Goal: Task Accomplishment & Management: Use online tool/utility

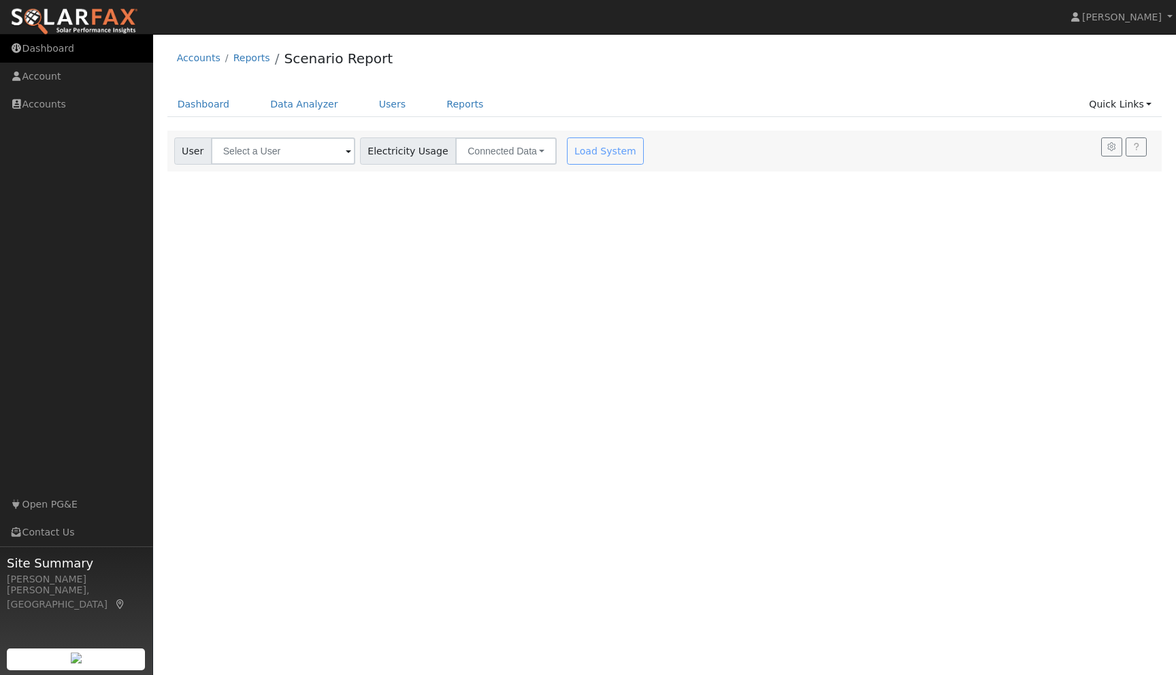
click at [51, 59] on link "Dashboard" at bounding box center [76, 49] width 153 height 28
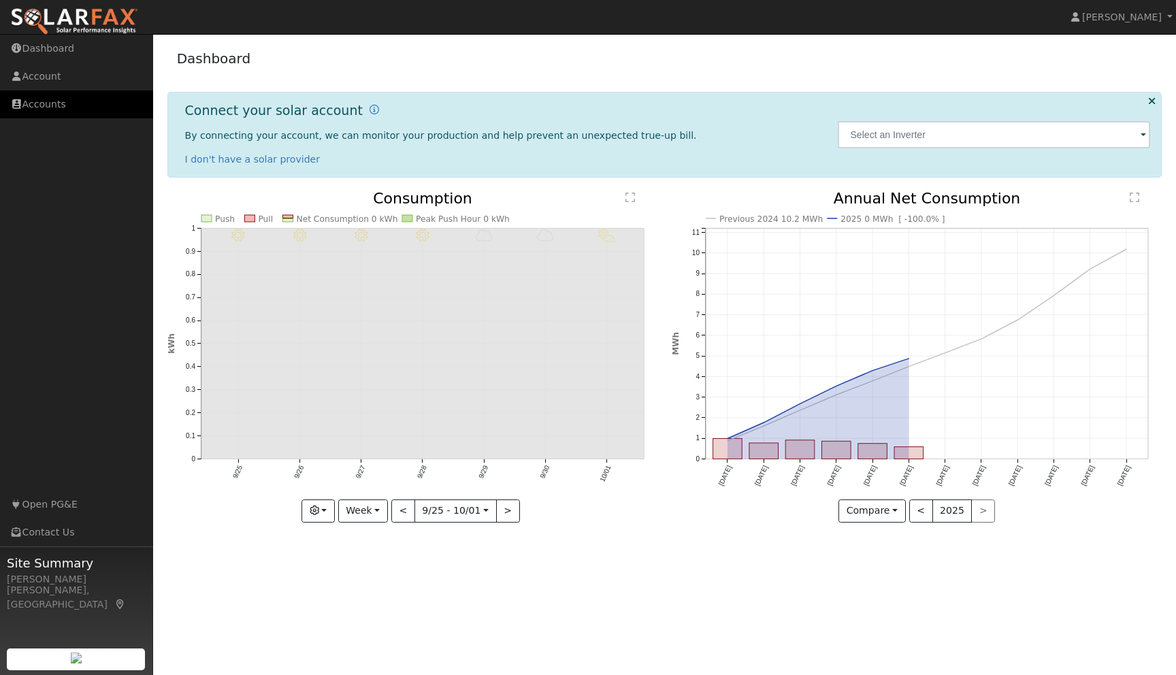
click at [56, 104] on link "Accounts" at bounding box center [76, 105] width 153 height 28
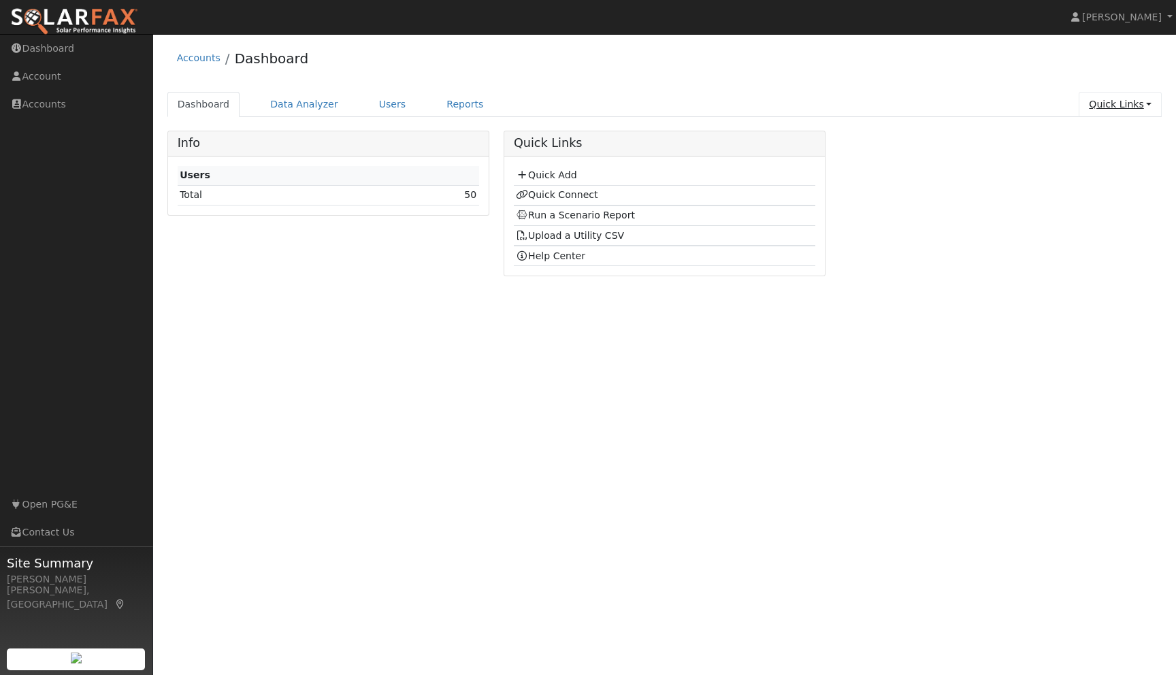
click at [1150, 101] on link "Quick Links" at bounding box center [1120, 104] width 83 height 25
click at [1071, 150] on link "Quick Connect" at bounding box center [1093, 152] width 138 height 19
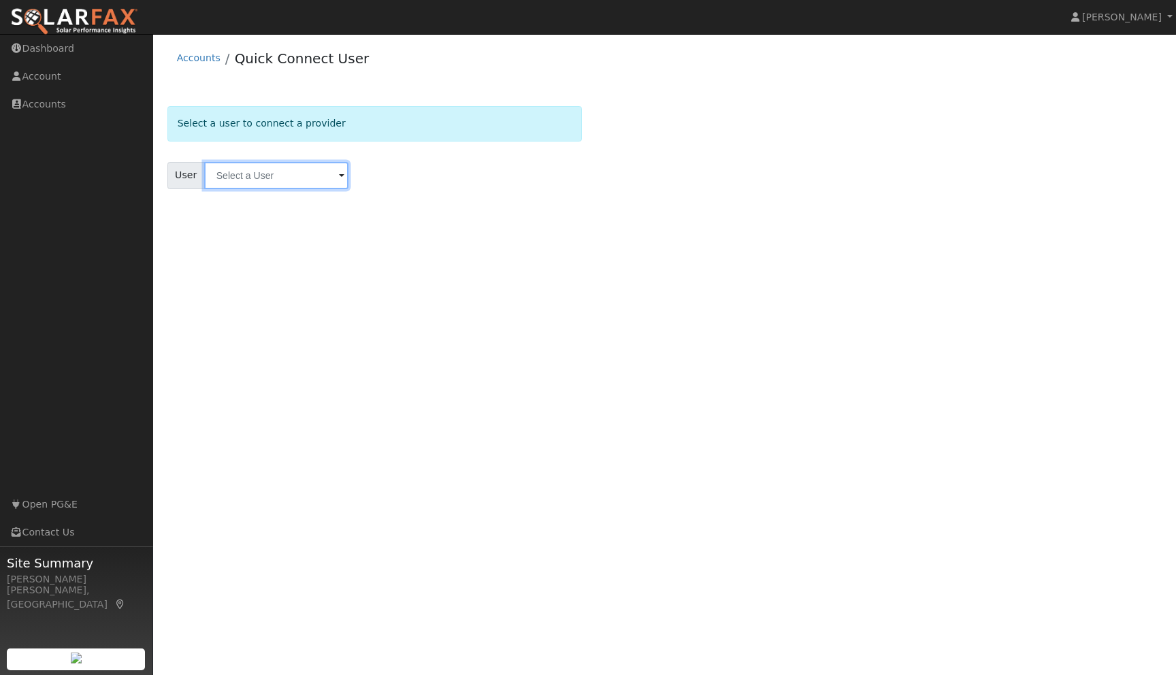
click at [322, 178] on input "text" at bounding box center [276, 175] width 144 height 27
click at [646, 255] on div "User Profile First name Last name Email Email Notifications No Emails No Emails…" at bounding box center [664, 354] width 1023 height 641
click at [58, 56] on link "Dashboard" at bounding box center [76, 49] width 153 height 28
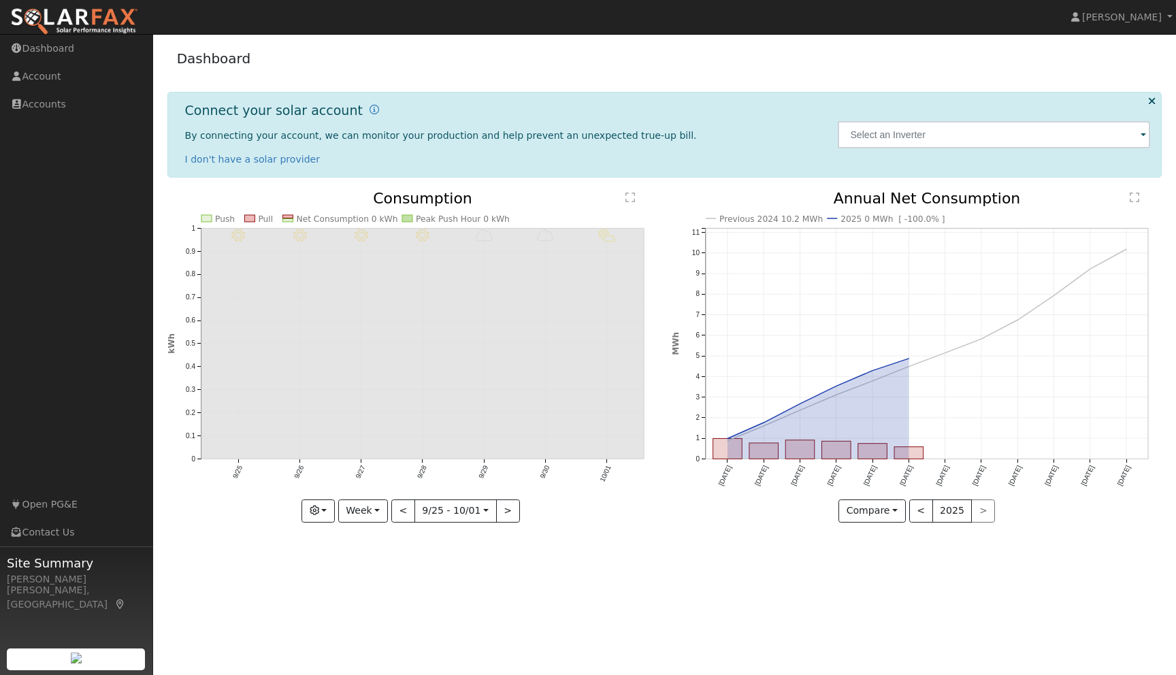
click at [1152, 101] on icon at bounding box center [1151, 101] width 7 height 10
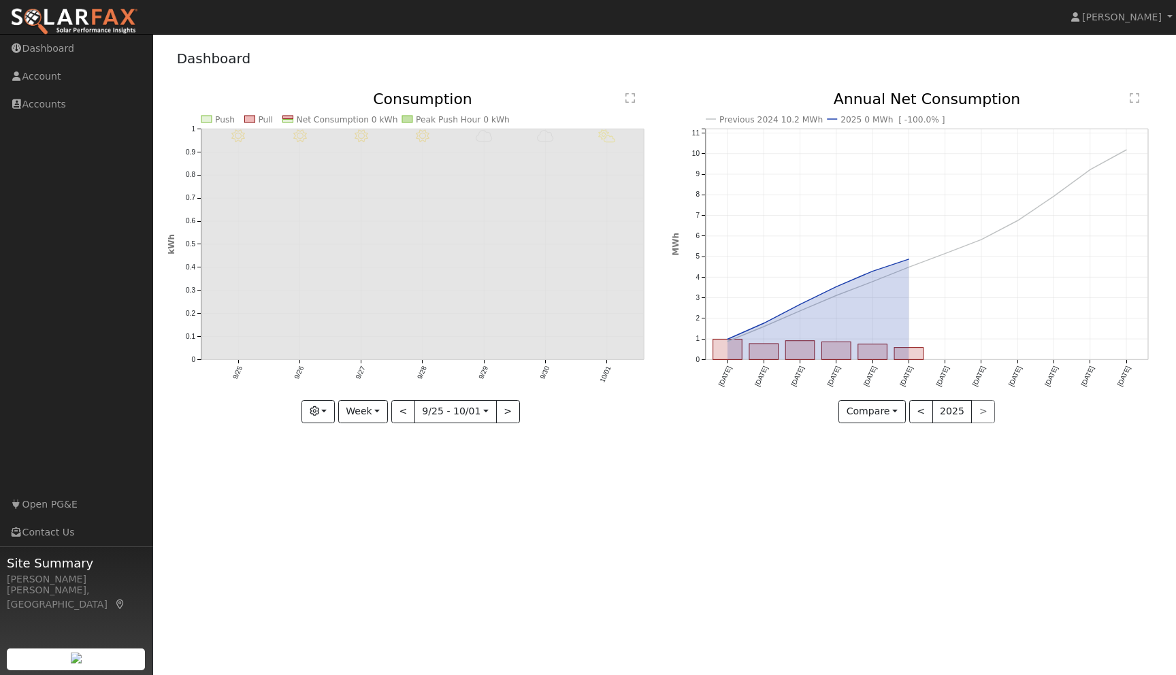
click at [80, 26] on img at bounding box center [74, 21] width 128 height 29
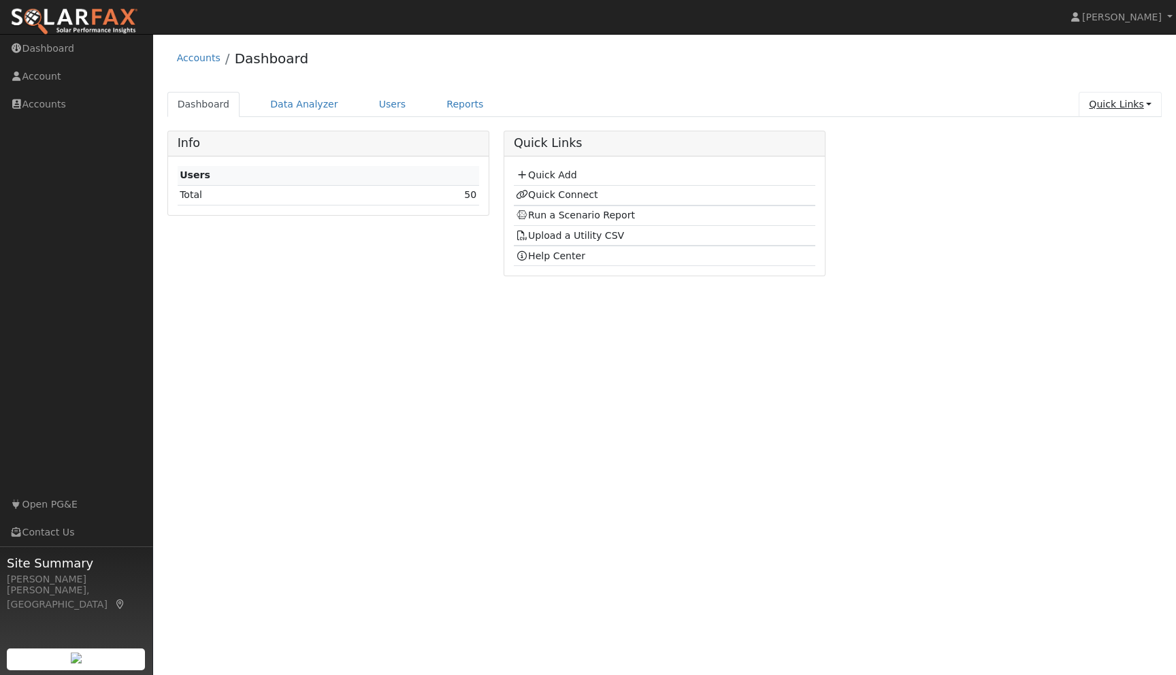
click at [1147, 104] on link "Quick Links" at bounding box center [1120, 104] width 83 height 25
click at [1092, 154] on link "Quick Connect" at bounding box center [1093, 152] width 138 height 19
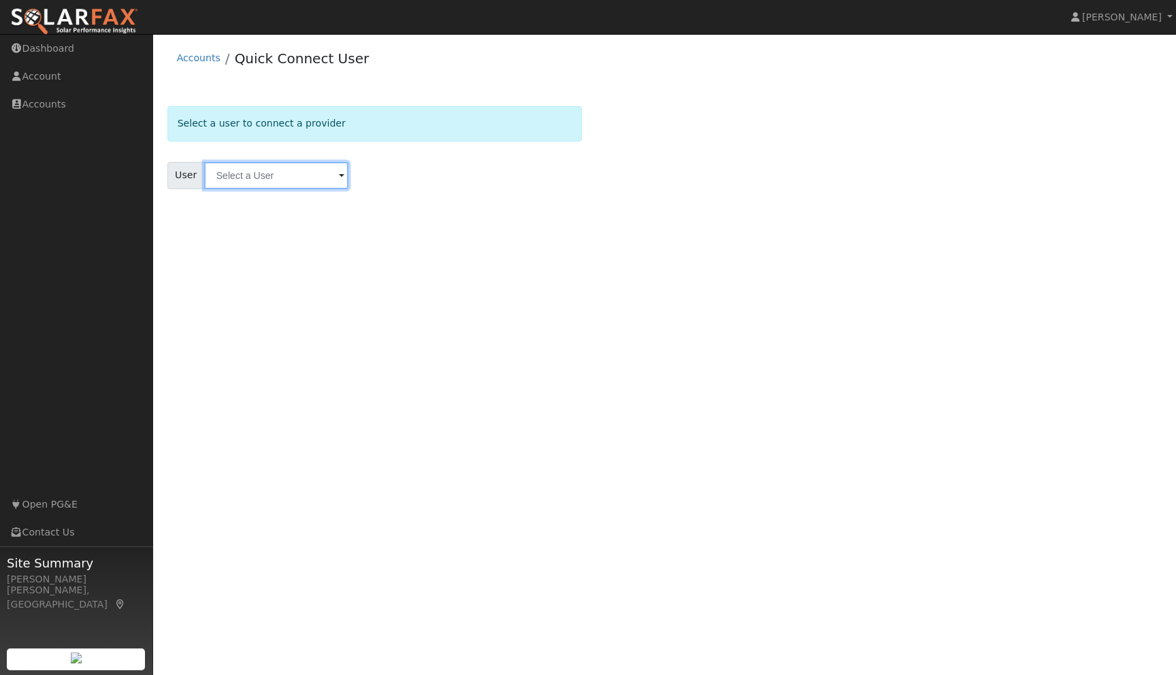
click at [241, 180] on input "text" at bounding box center [276, 175] width 144 height 27
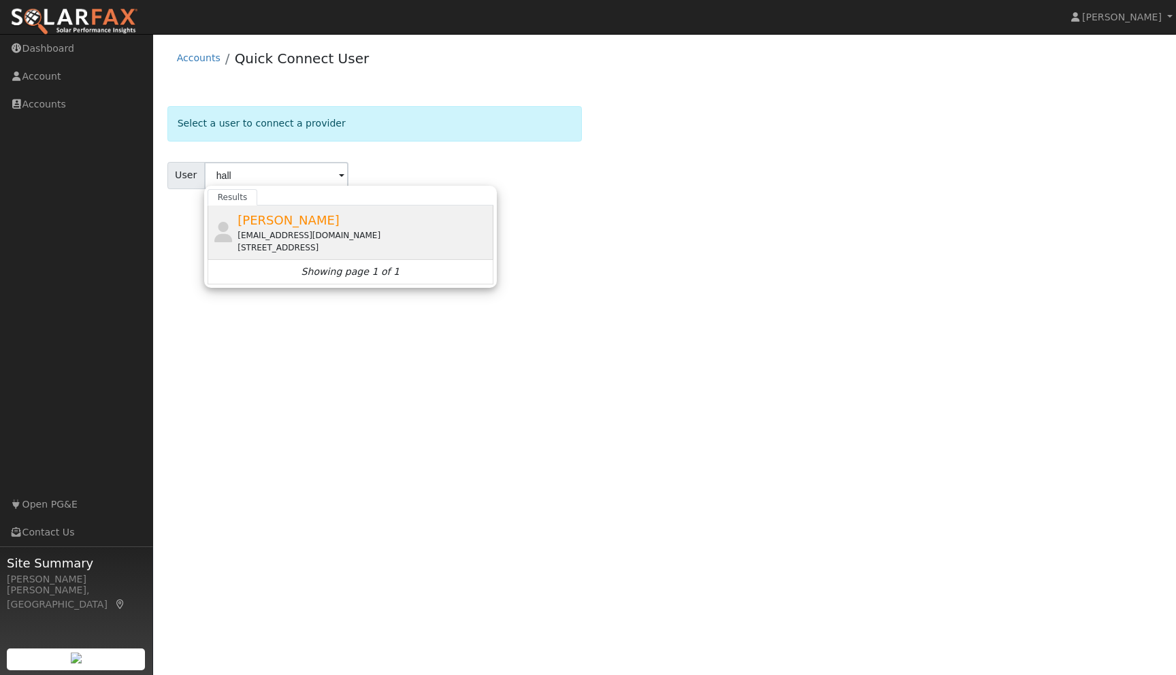
click at [263, 222] on span "[PERSON_NAME]" at bounding box center [289, 220] width 102 height 14
type input "[PERSON_NAME]"
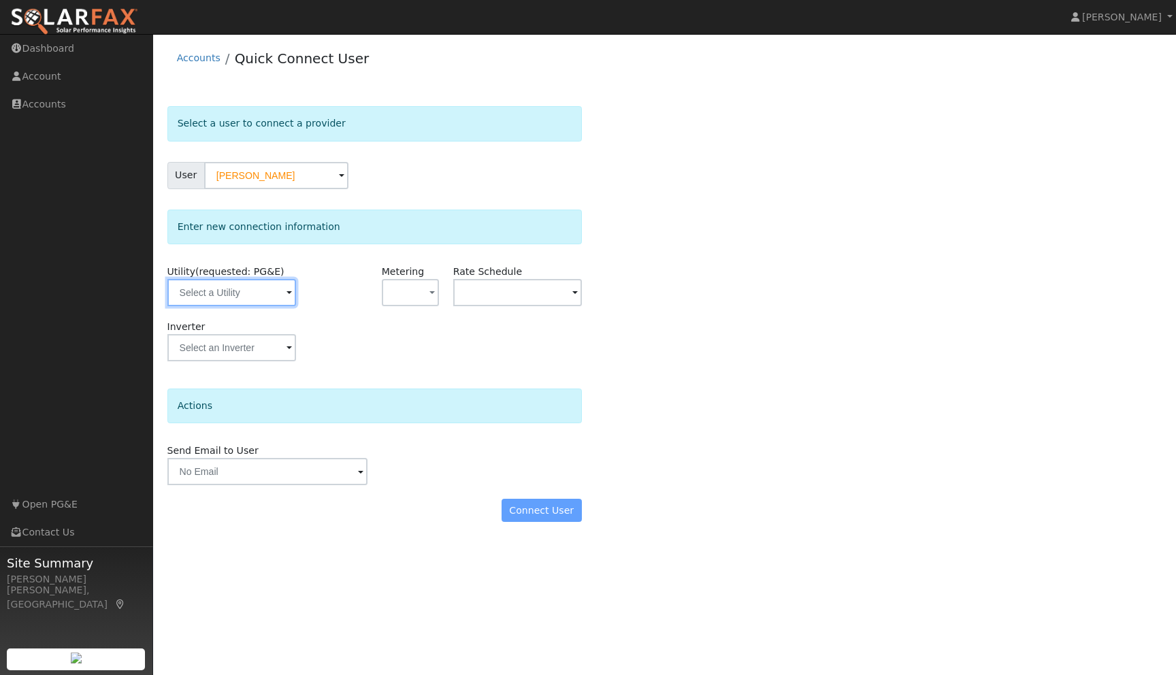
click at [282, 291] on input "text" at bounding box center [231, 292] width 129 height 27
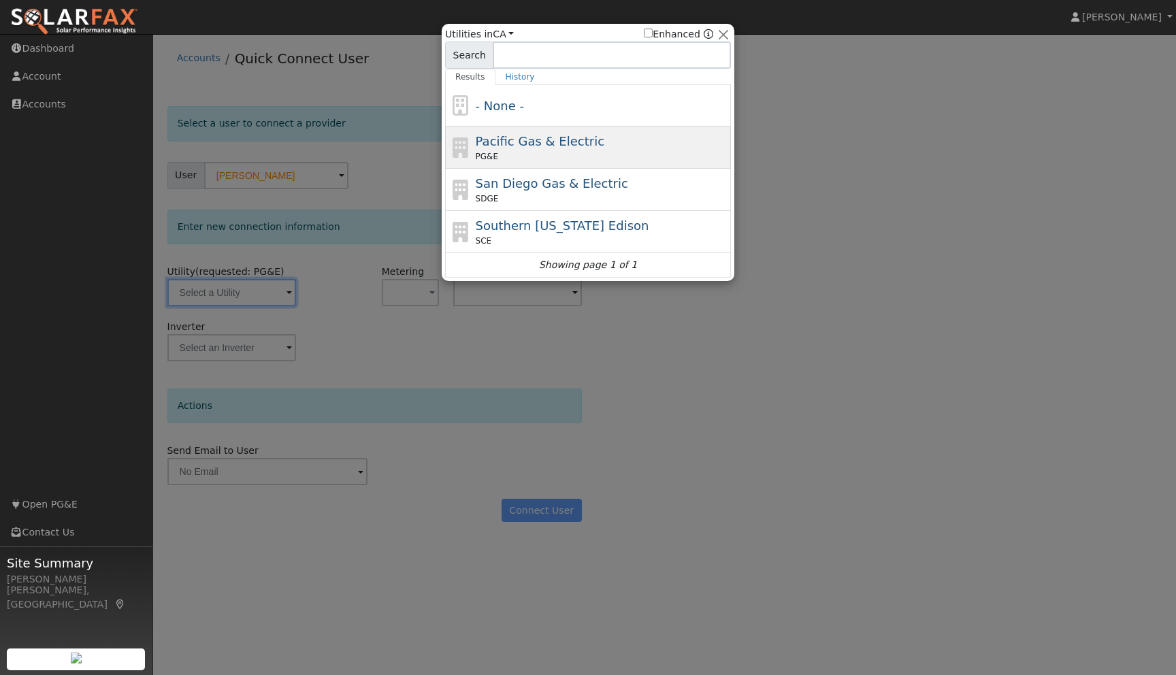
click at [517, 155] on div "PG&E" at bounding box center [602, 156] width 253 height 12
type input "PG&E"
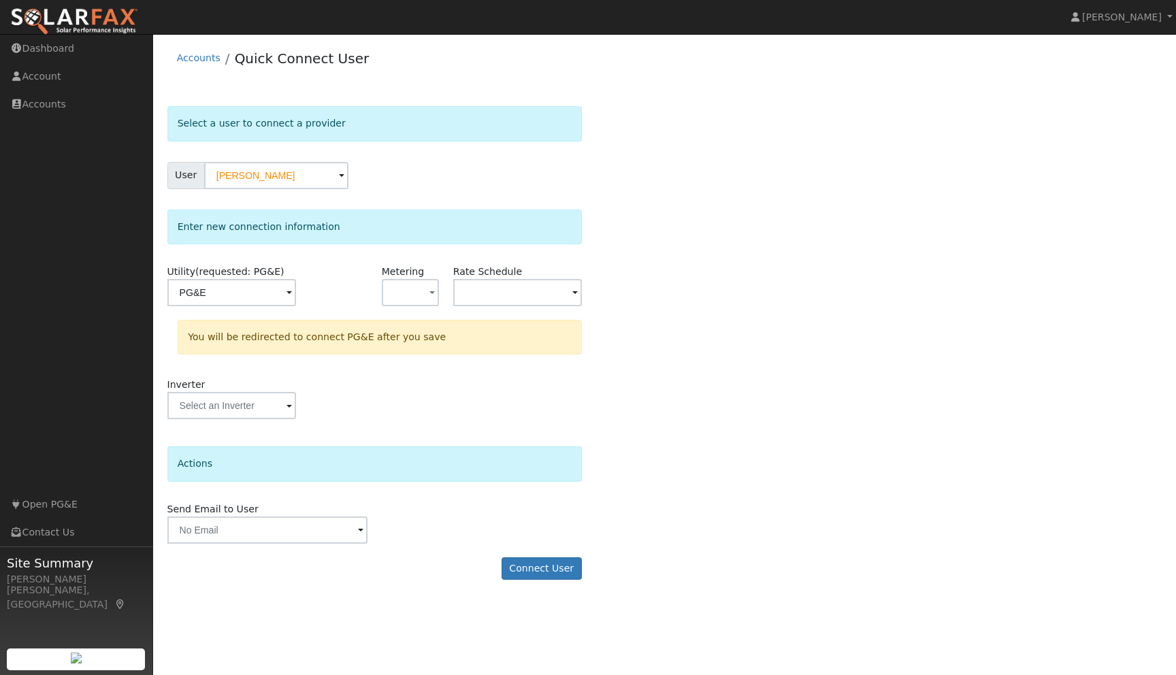
click at [836, 310] on div "Select a user to connect a provider User Jennifer Hall Account Default Account …" at bounding box center [664, 349] width 995 height 487
click at [542, 574] on button "Connect User" at bounding box center [542, 568] width 80 height 23
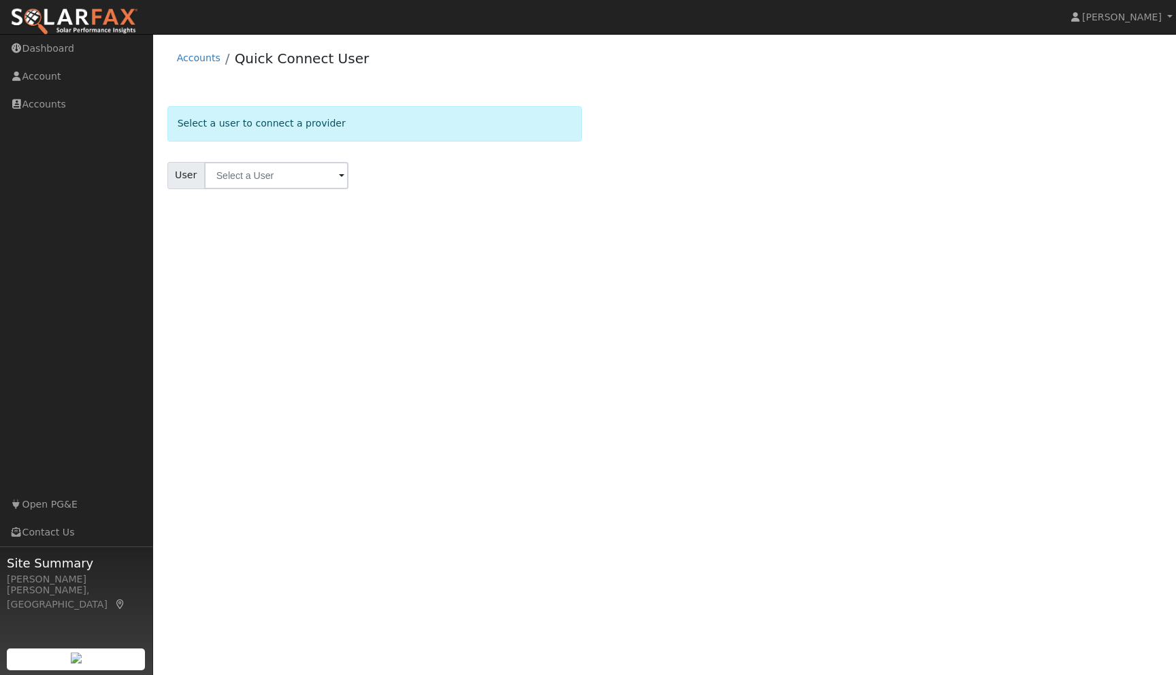
click at [339, 179] on span at bounding box center [341, 177] width 5 height 16
click at [273, 174] on input "text" at bounding box center [276, 175] width 144 height 27
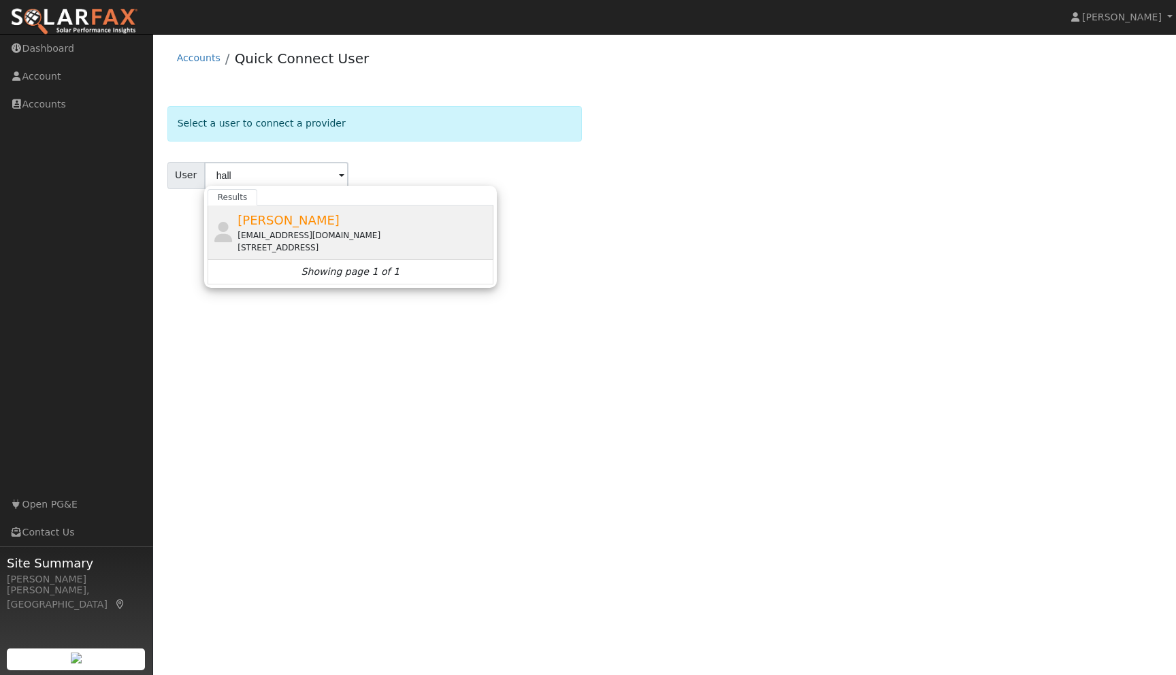
click at [257, 215] on span "[PERSON_NAME]" at bounding box center [289, 220] width 102 height 14
type input "[PERSON_NAME]"
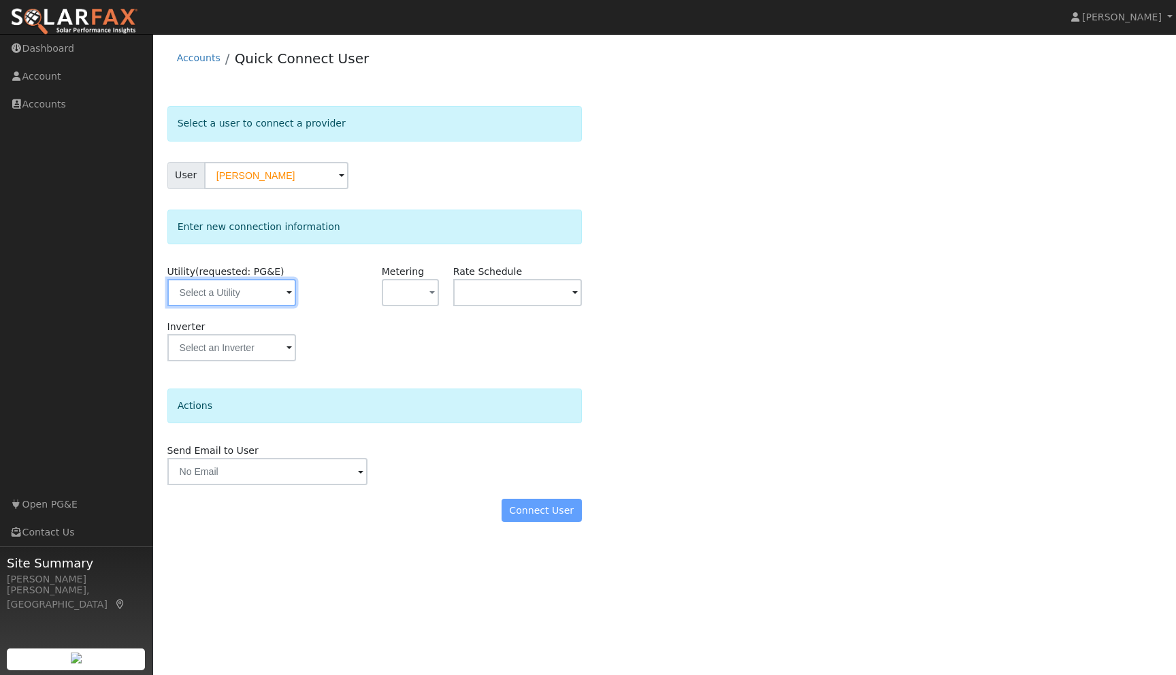
click at [280, 295] on input "text" at bounding box center [231, 292] width 129 height 27
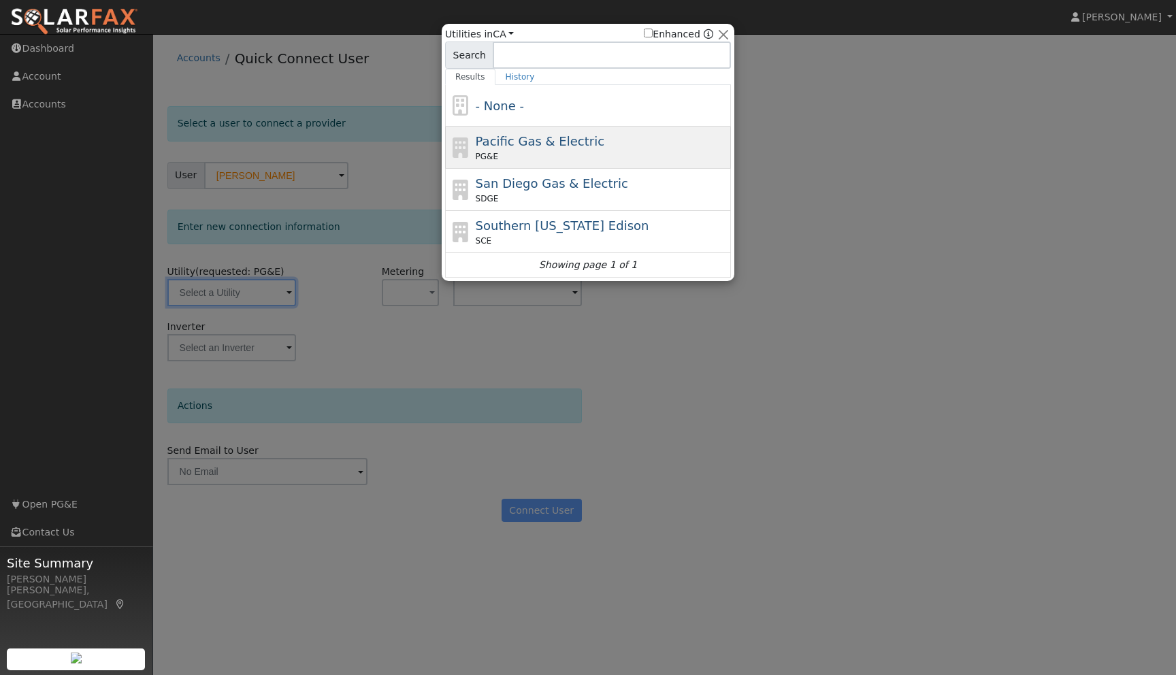
click at [508, 149] on div "Pacific Gas & Electric PG&E" at bounding box center [602, 147] width 253 height 31
type input "PG&E"
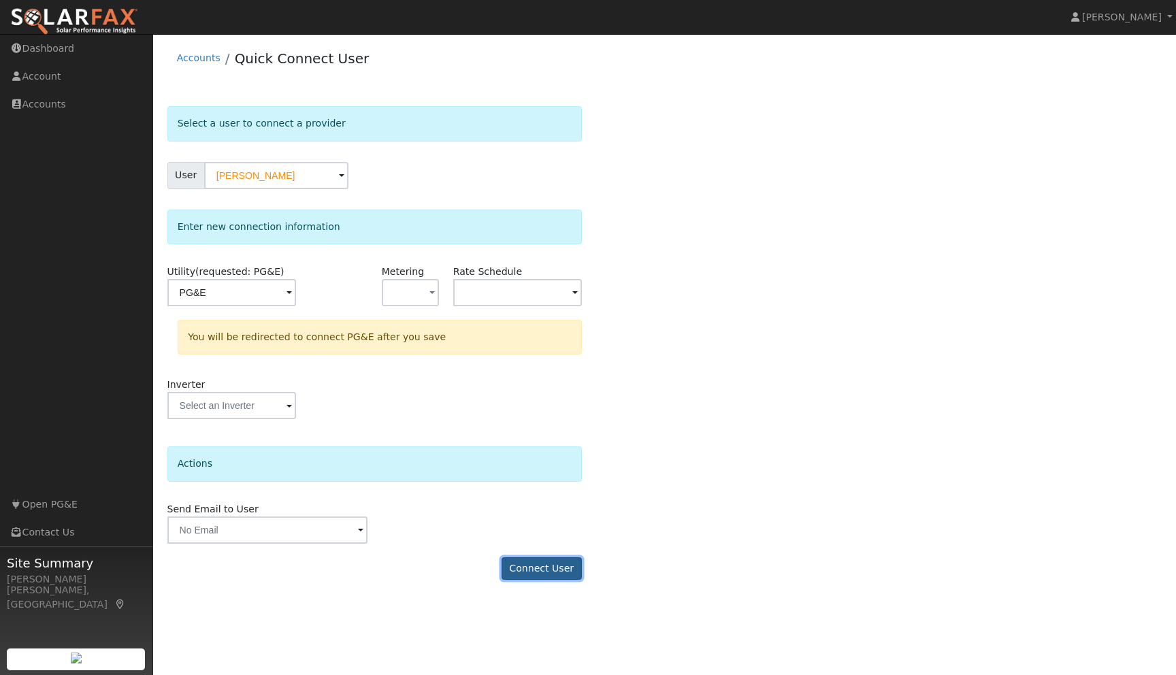
click at [541, 566] on button "Connect User" at bounding box center [542, 568] width 80 height 23
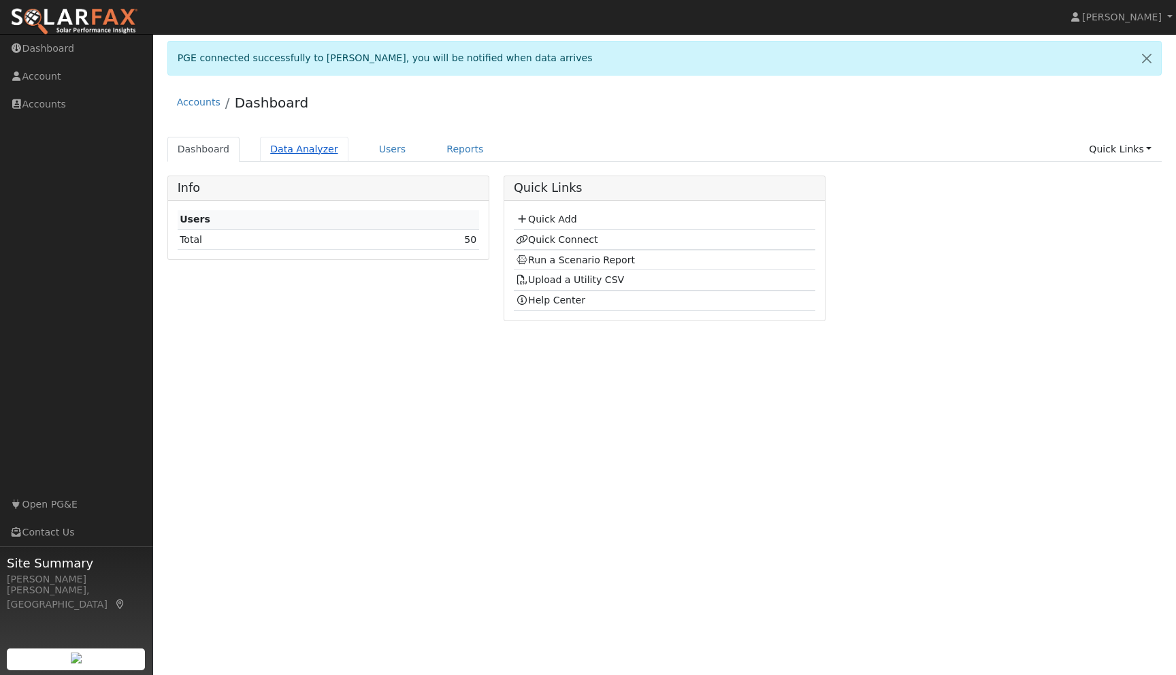
click at [300, 149] on link "Data Analyzer" at bounding box center [304, 149] width 88 height 25
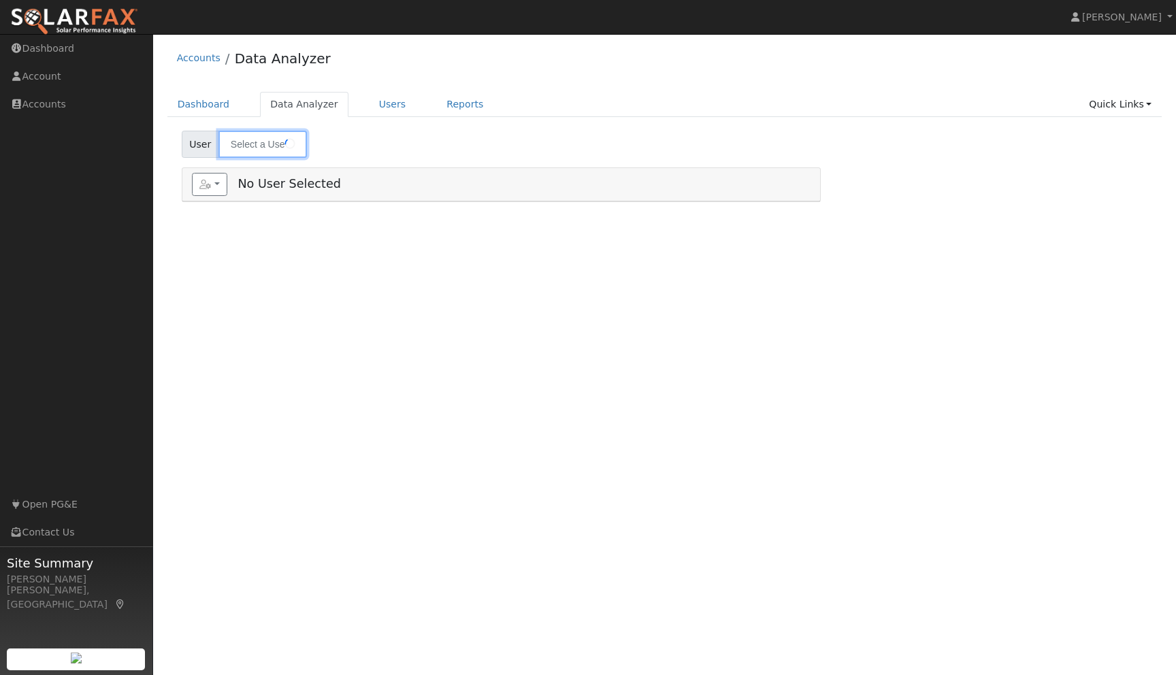
type input "Phu Vo"
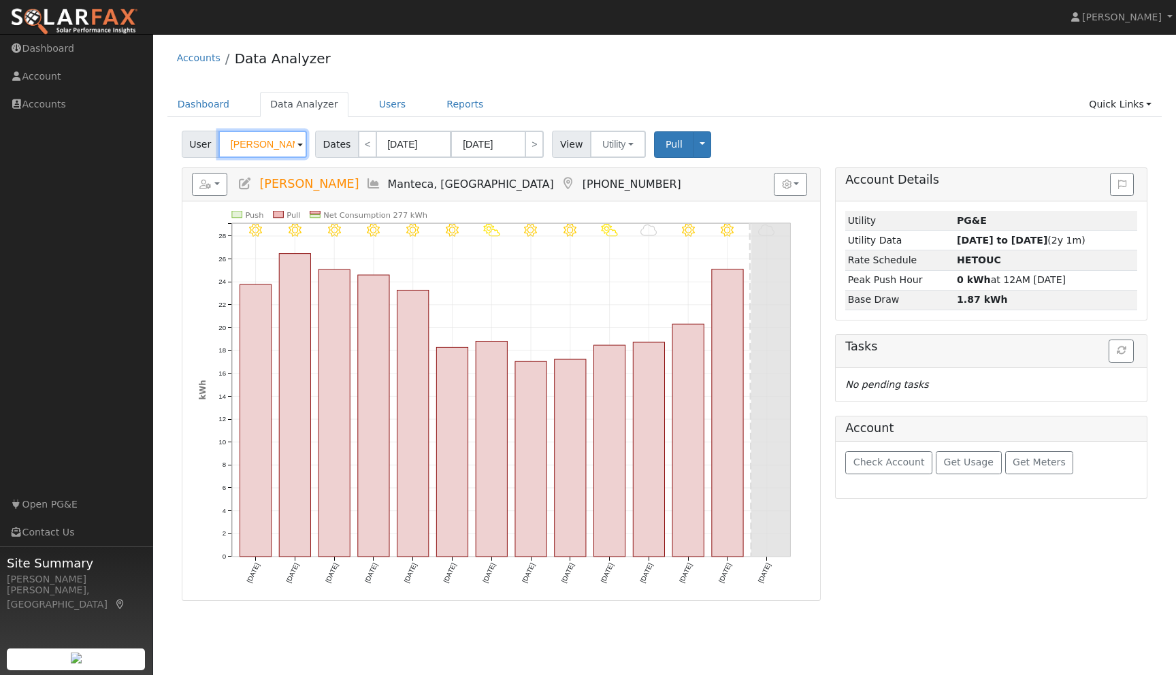
drag, startPoint x: 279, startPoint y: 147, endPoint x: 208, endPoint y: 144, distance: 70.9
click at [208, 144] on div "User Phu Vo" at bounding box center [246, 144] width 129 height 27
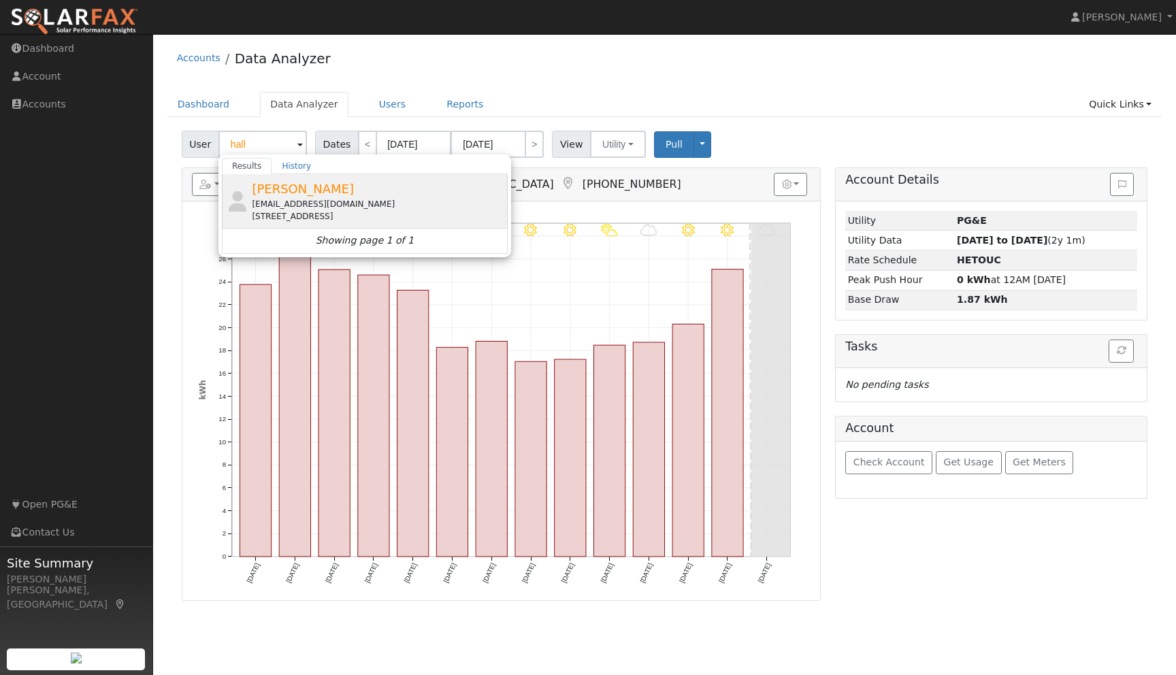
click at [277, 189] on span "[PERSON_NAME]" at bounding box center [303, 189] width 102 height 14
type input "[PERSON_NAME]"
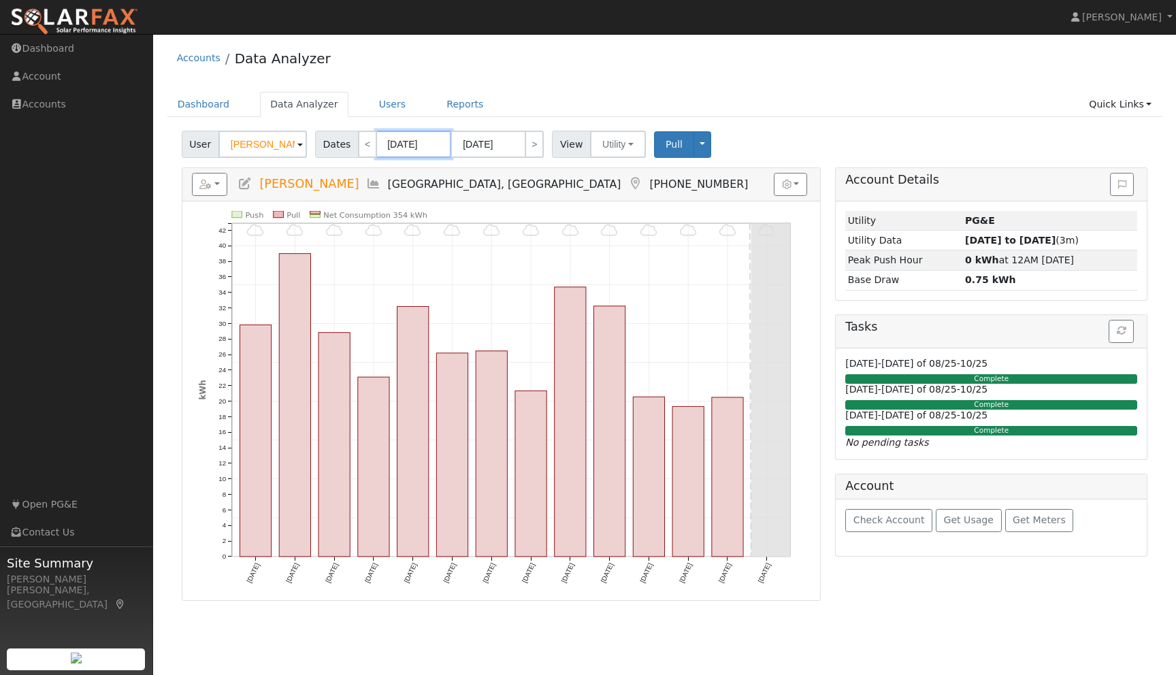
click at [423, 150] on body "installed Jason Kerr Jason Kerr Profile Help Center Terms Of Service See What's…" at bounding box center [588, 354] width 1176 height 641
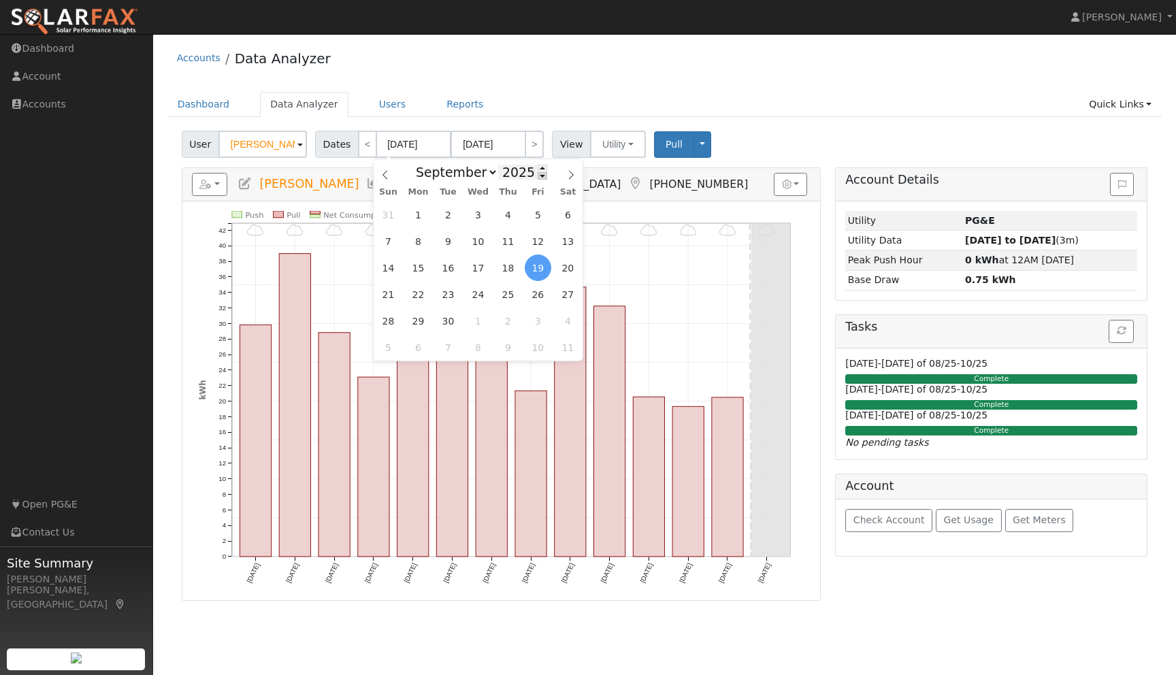
click at [538, 179] on span at bounding box center [543, 175] width 10 height 7
type input "2024"
click at [393, 215] on span "1" at bounding box center [388, 214] width 27 height 27
type input "09/01/2024"
type input "09/30/2024"
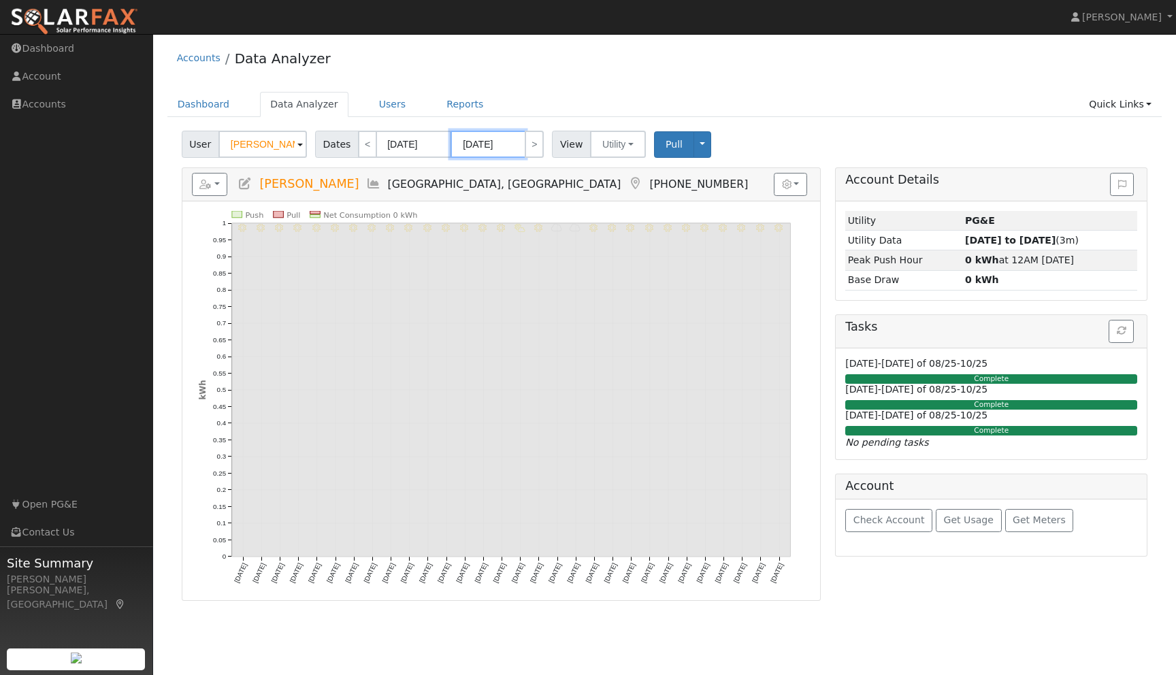
click at [513, 144] on input "09/30/2024" at bounding box center [488, 144] width 75 height 27
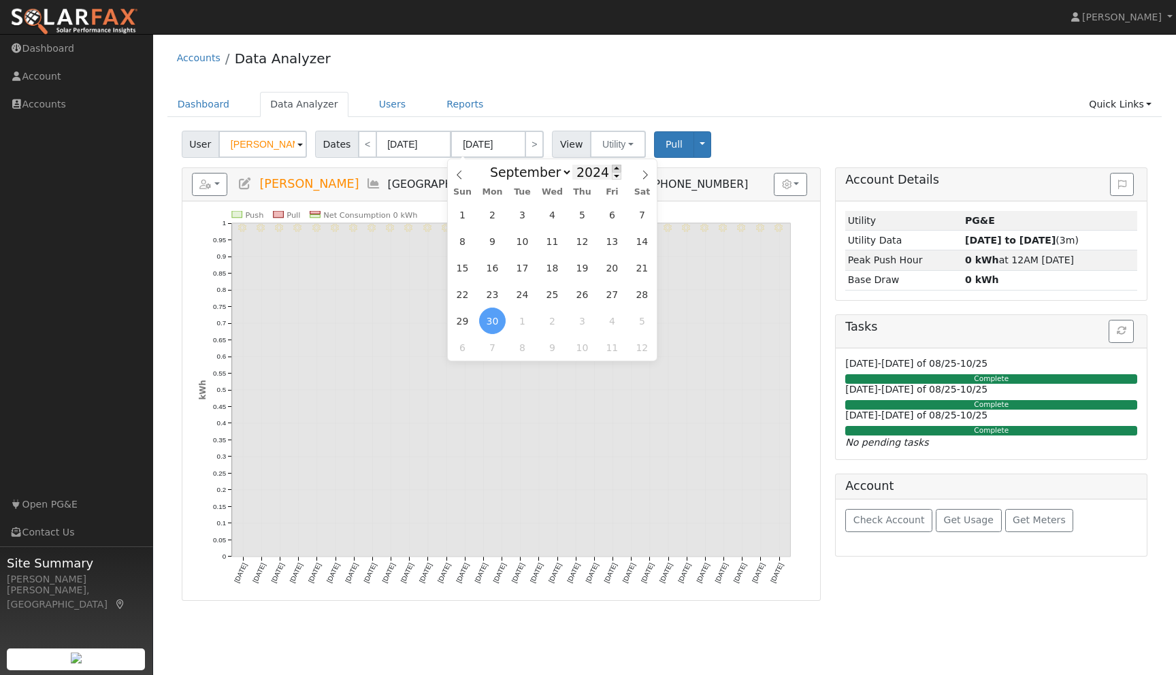
click at [615, 168] on span at bounding box center [617, 168] width 10 height 7
type input "2025"
click at [498, 210] on span "1" at bounding box center [492, 214] width 27 height 27
type input "09/01/2025"
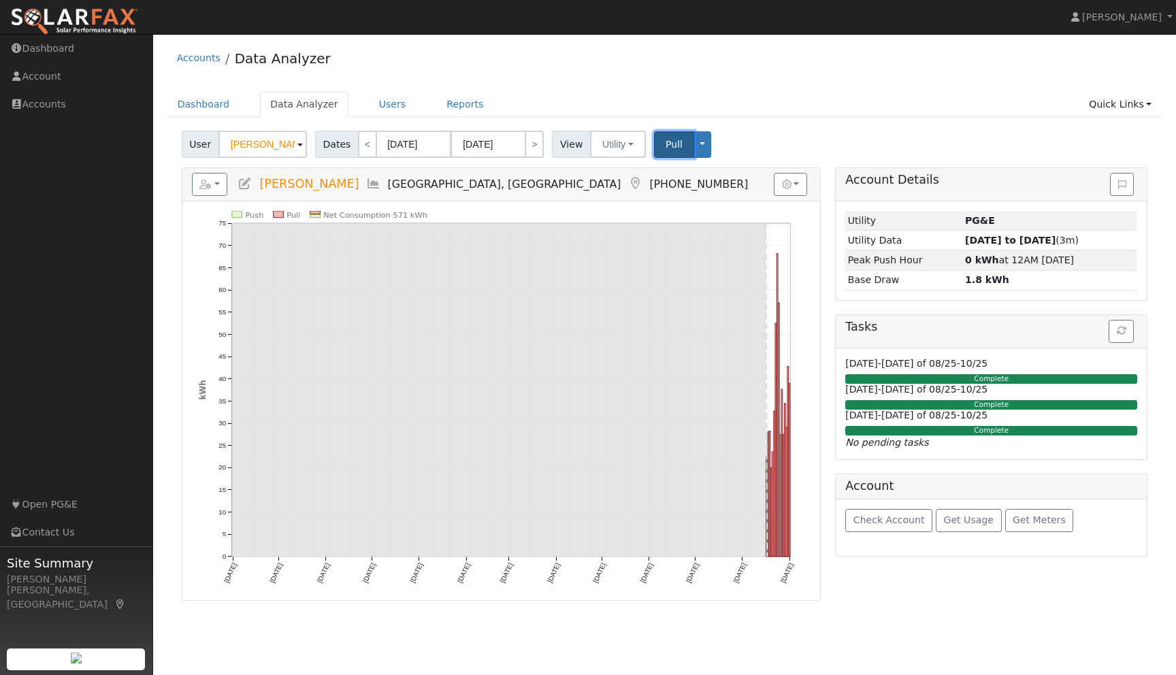
click at [669, 148] on span "Pull" at bounding box center [674, 144] width 17 height 11
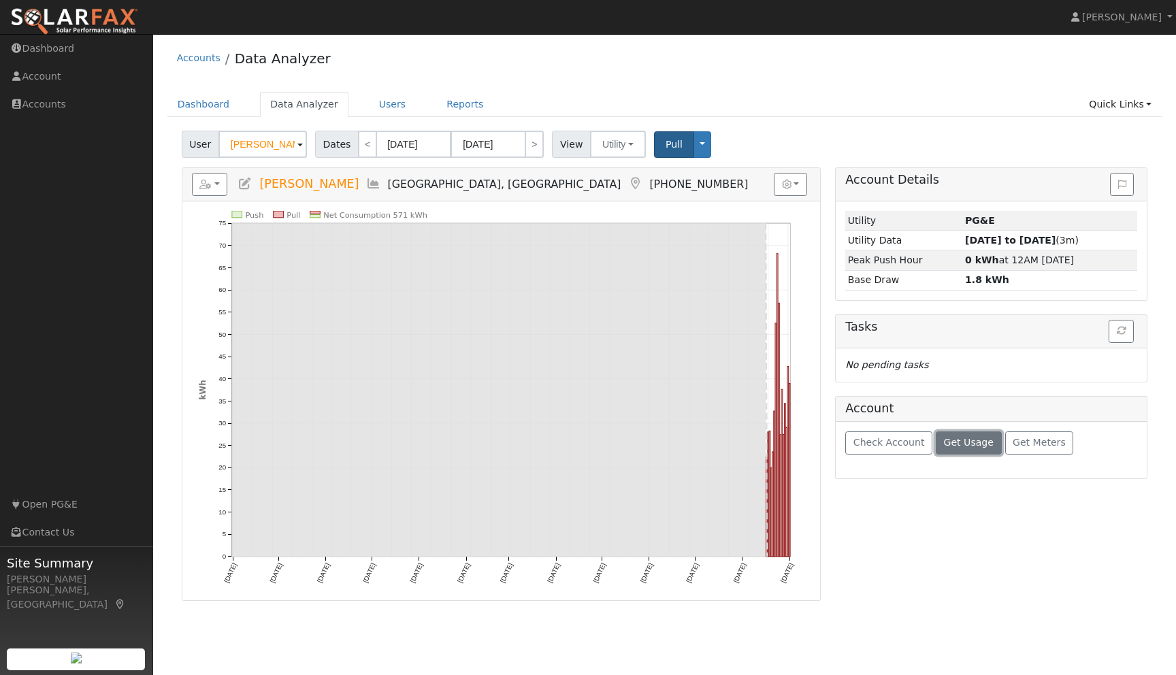
click at [956, 443] on span "Get Usage" at bounding box center [969, 442] width 50 height 11
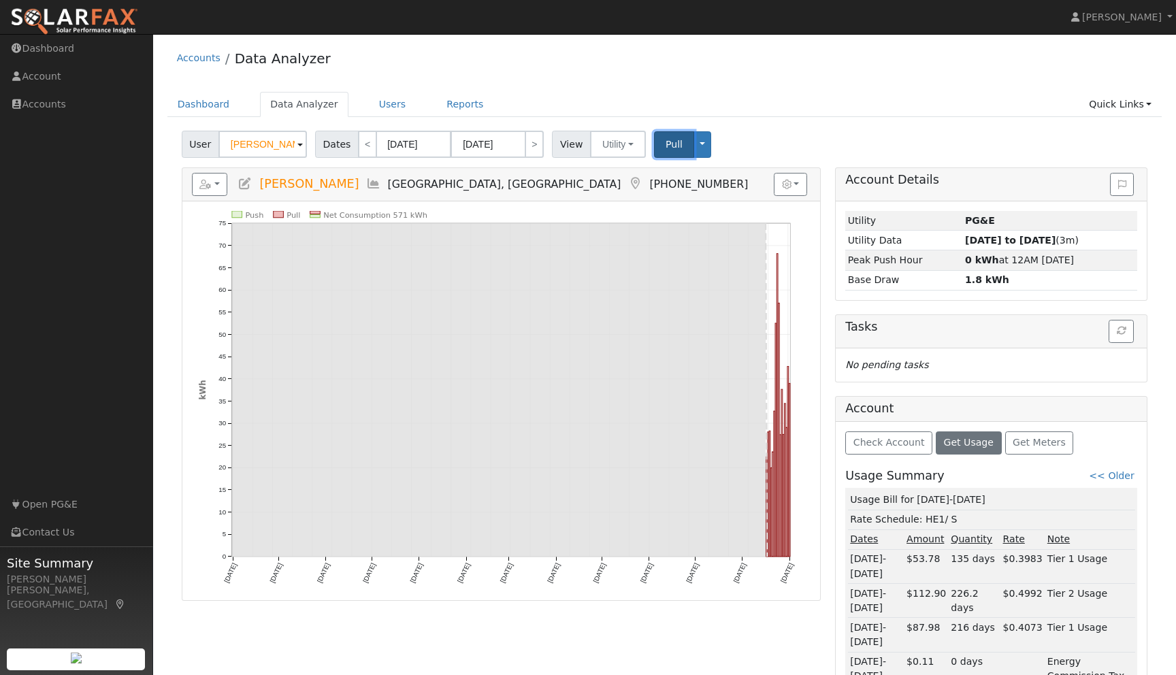
click at [656, 150] on button "Pull" at bounding box center [674, 144] width 40 height 27
click at [421, 146] on body "installed Jason Kerr Jason Kerr Profile Help Center Terms Of Service See What's…" at bounding box center [588, 414] width 1176 height 761
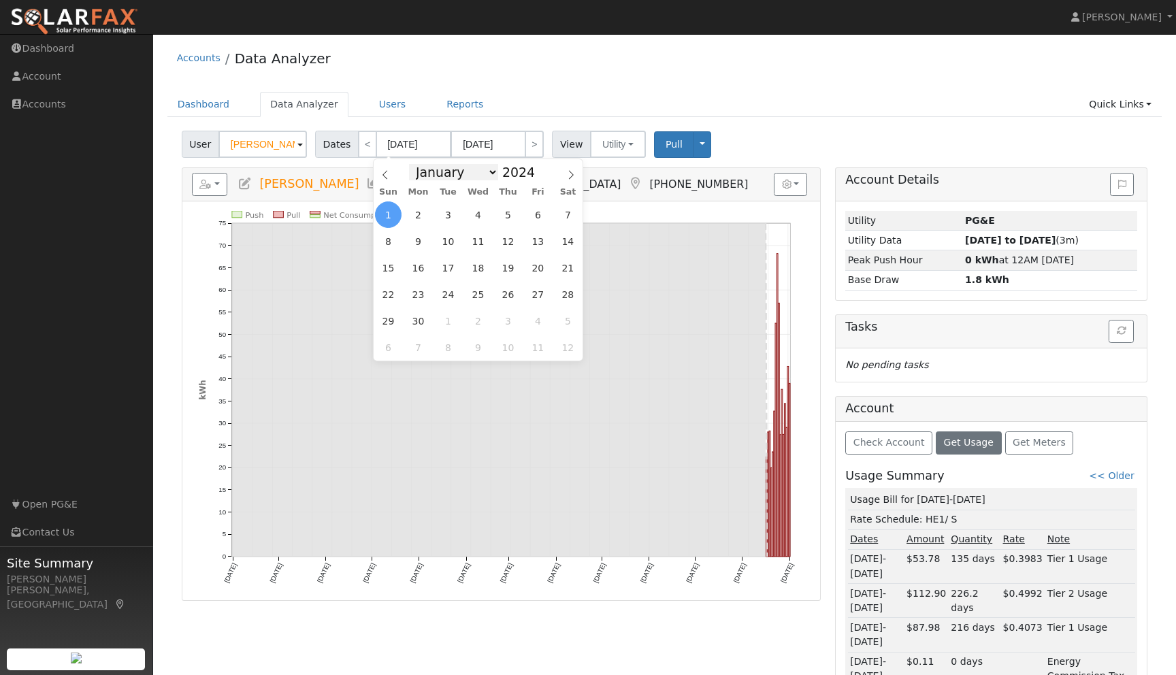
click at [484, 174] on select "January February March April May June July August September October November De…" at bounding box center [453, 172] width 89 height 16
select select "10"
click at [413, 164] on select "January February March April May June July August September October November De…" at bounding box center [453, 172] width 89 height 16
click at [475, 175] on select "January February March April May June July August September October November De…" at bounding box center [453, 172] width 89 height 16
click at [413, 164] on select "January February March April May June July August September October November De…" at bounding box center [453, 172] width 89 height 16
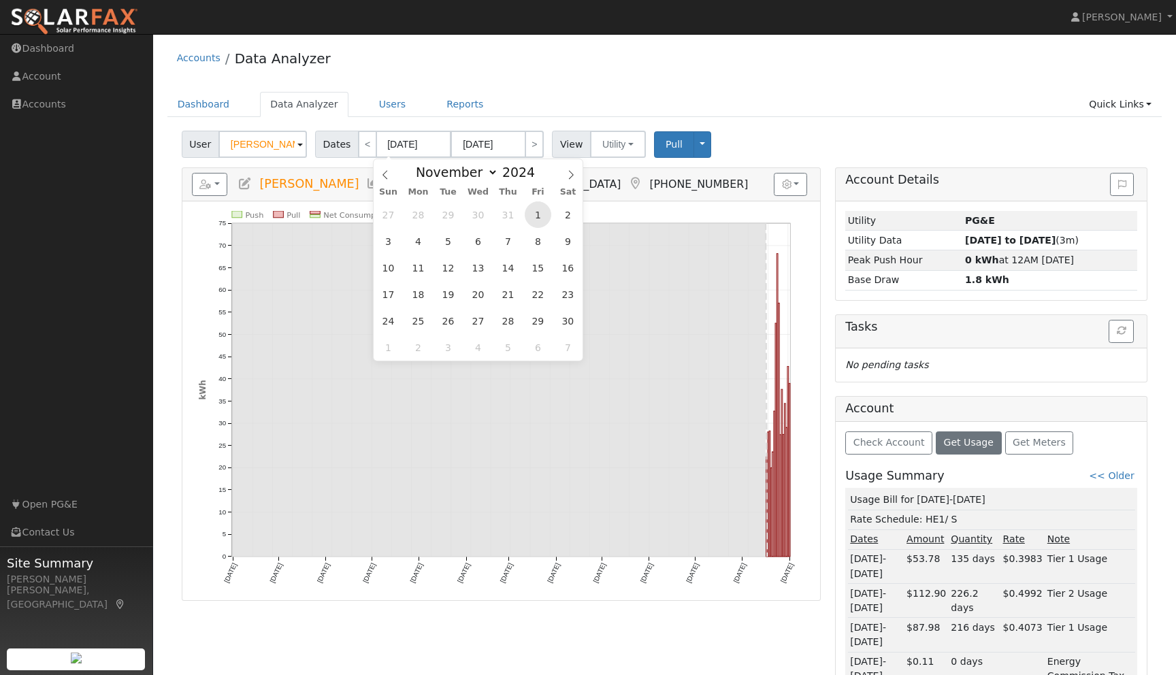
click at [538, 220] on span "1" at bounding box center [538, 214] width 27 height 27
type input "11/01/2024"
type input "11/30/2024"
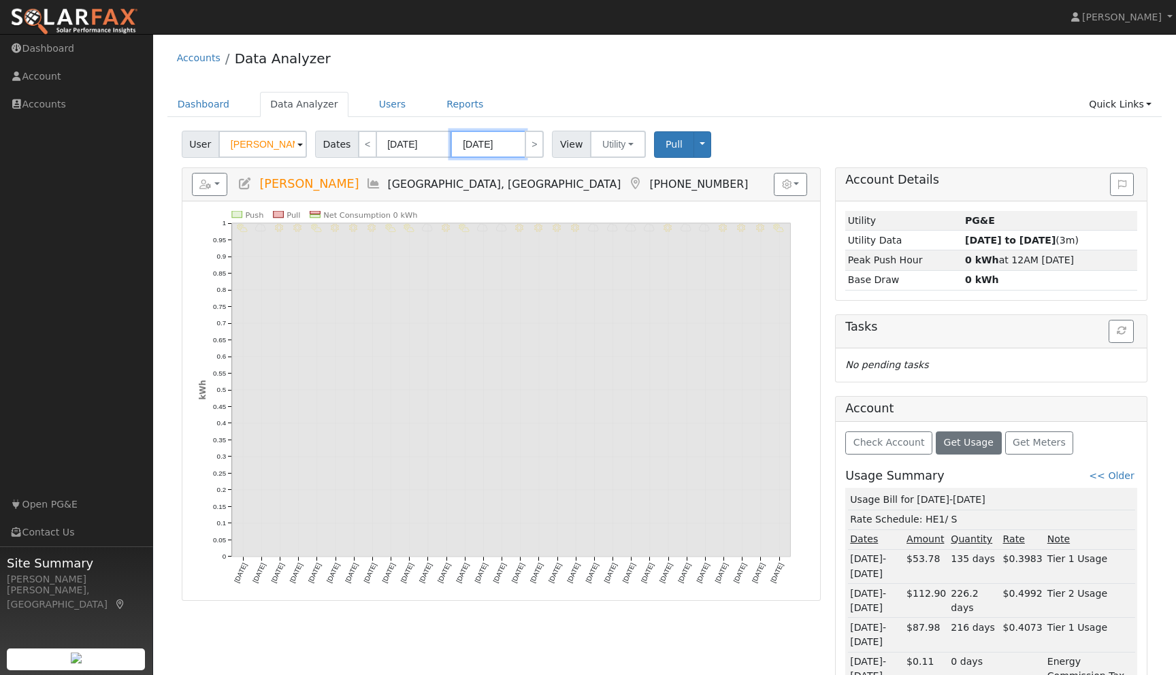
click at [513, 152] on body "installed Jason Kerr Jason Kerr Profile Help Center Terms Of Service See What's…" at bounding box center [588, 414] width 1176 height 761
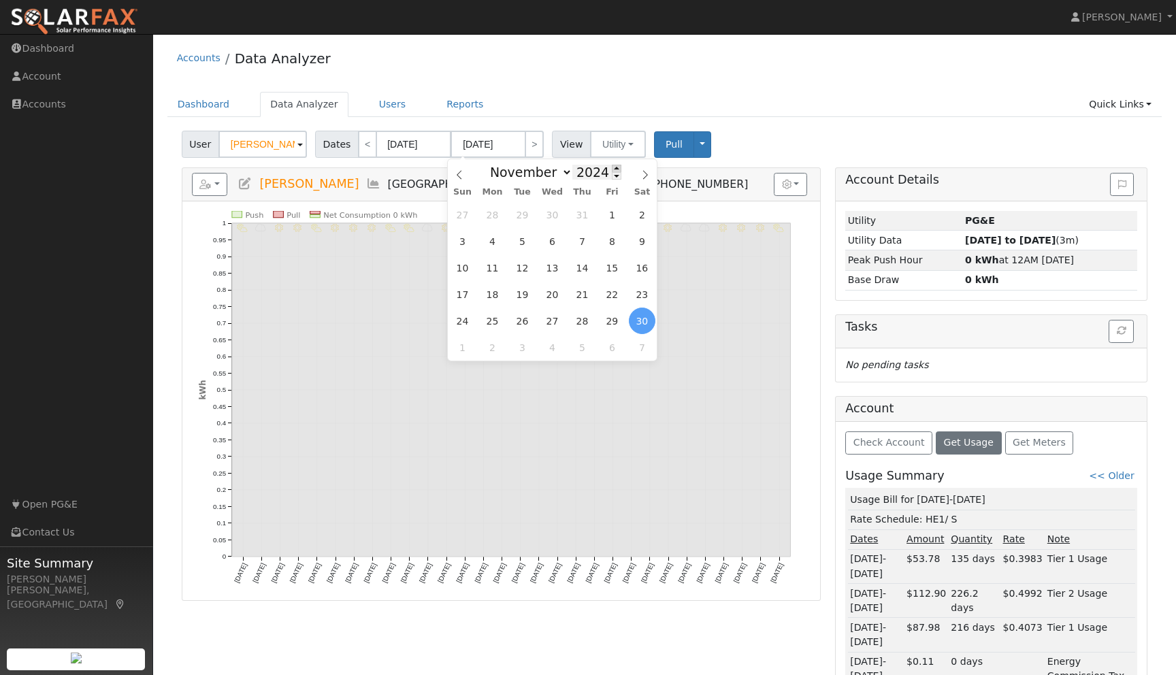
click at [612, 171] on span at bounding box center [617, 168] width 10 height 7
type input "2025"
click at [559, 169] on select "January February March April May June July August September October November De…" at bounding box center [527, 172] width 89 height 16
click at [487, 164] on select "January February March April May June July August September October November De…" at bounding box center [527, 172] width 89 height 16
click at [514, 142] on input "11/30/2024" at bounding box center [488, 144] width 75 height 27
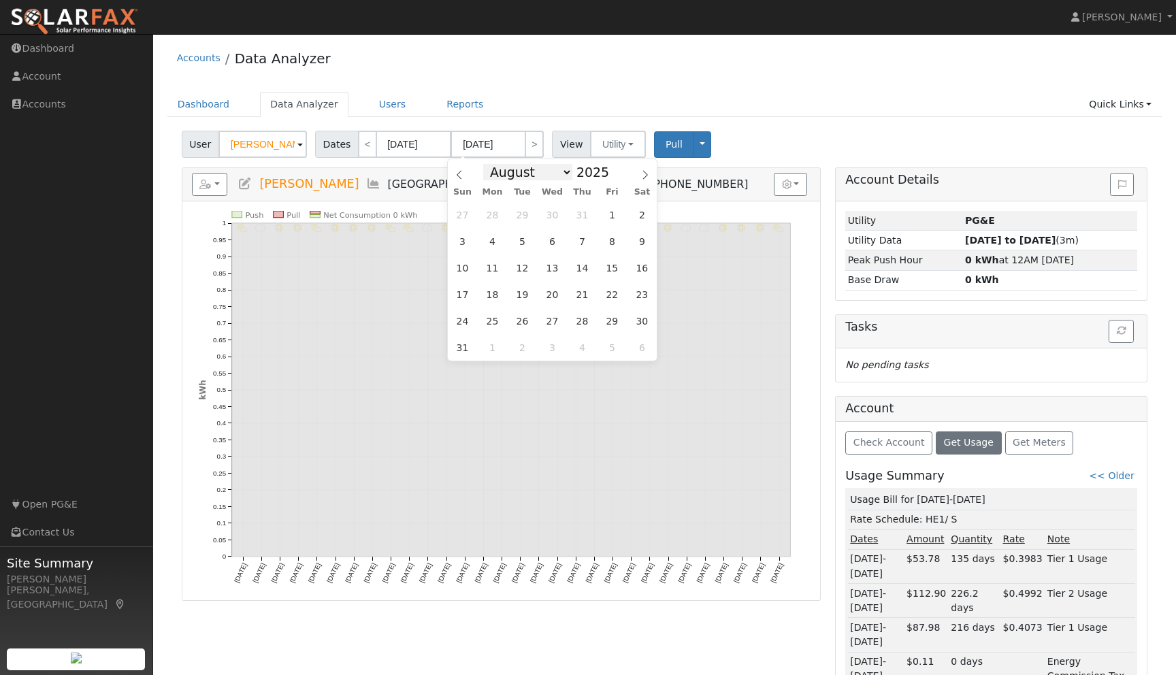
click at [554, 172] on select "January February March April May June July August September October November De…" at bounding box center [527, 172] width 89 height 16
select select "8"
click at [487, 164] on select "January February March April May June July August September October November De…" at bounding box center [527, 172] width 89 height 16
click at [496, 319] on span "29" at bounding box center [492, 321] width 27 height 27
type input "09/29/2025"
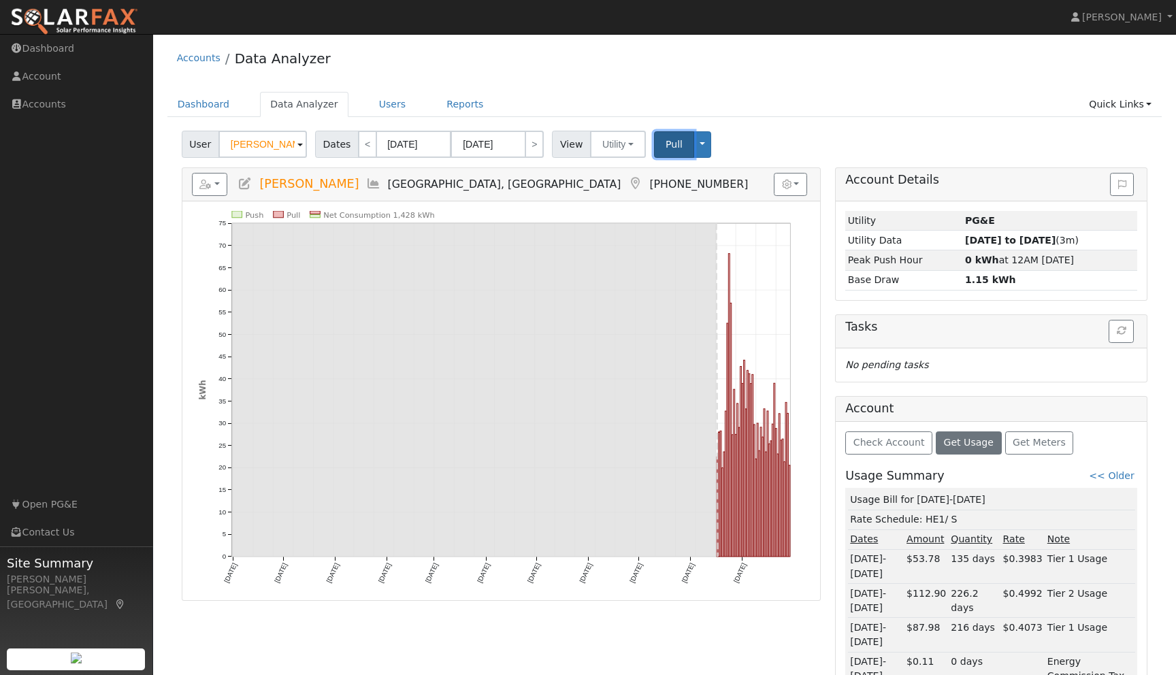
click at [664, 152] on button "Pull" at bounding box center [674, 144] width 40 height 27
click at [1147, 110] on link "Quick Links" at bounding box center [1120, 104] width 83 height 25
click at [1097, 180] on link "Run a Scenario Report" at bounding box center [1093, 182] width 138 height 19
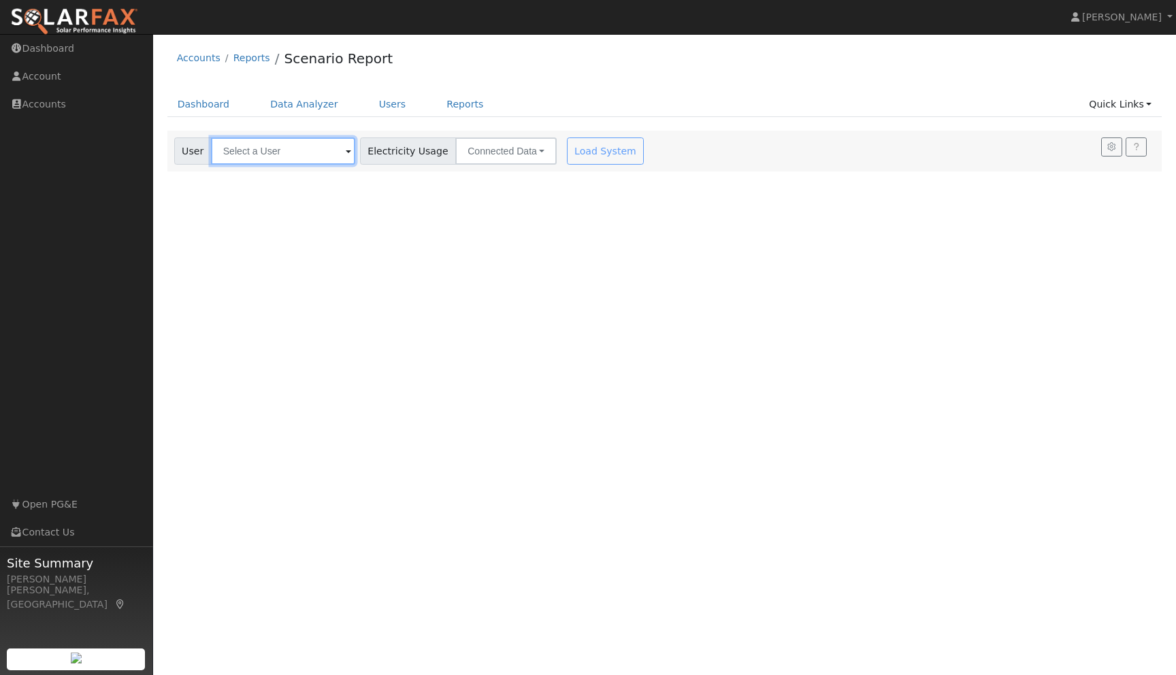
click at [315, 157] on input "text" at bounding box center [283, 150] width 144 height 27
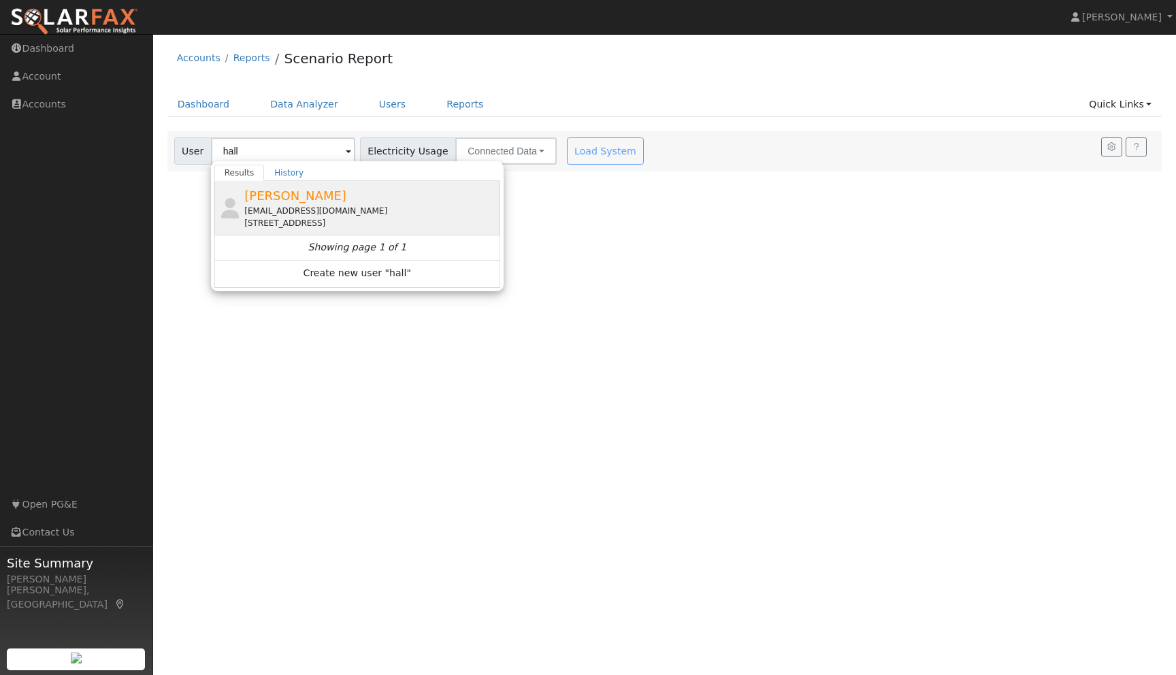
click at [280, 198] on span "[PERSON_NAME]" at bounding box center [295, 196] width 102 height 14
type input "[PERSON_NAME]"
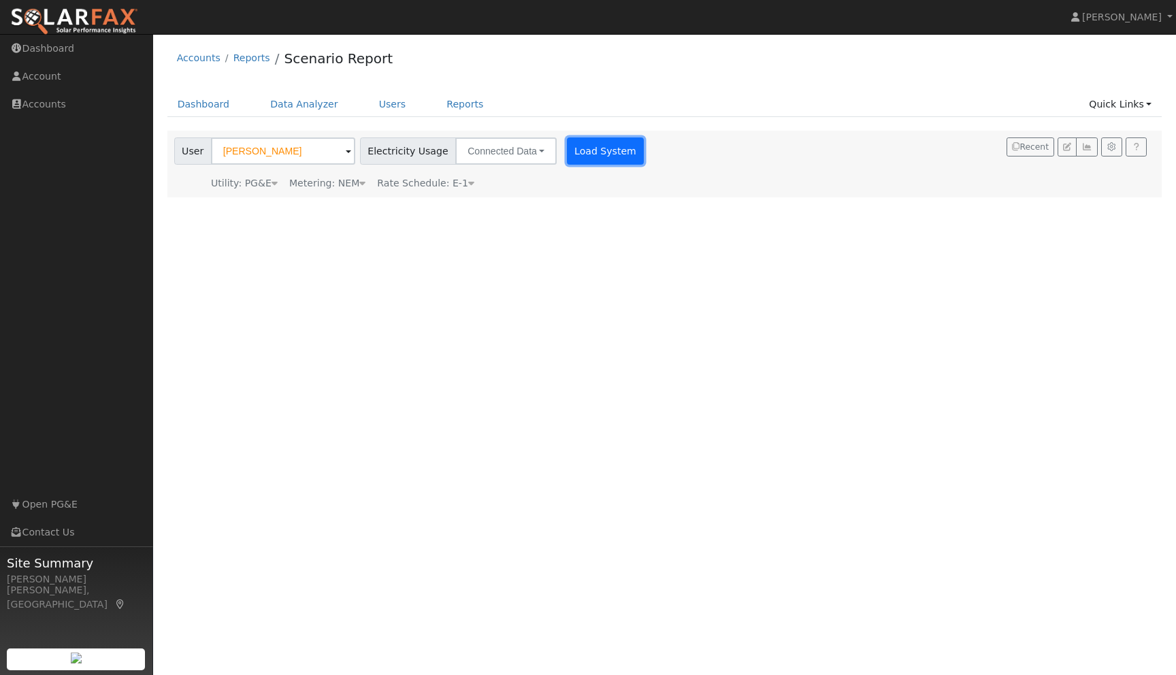
click at [572, 155] on button "Load System" at bounding box center [606, 150] width 78 height 27
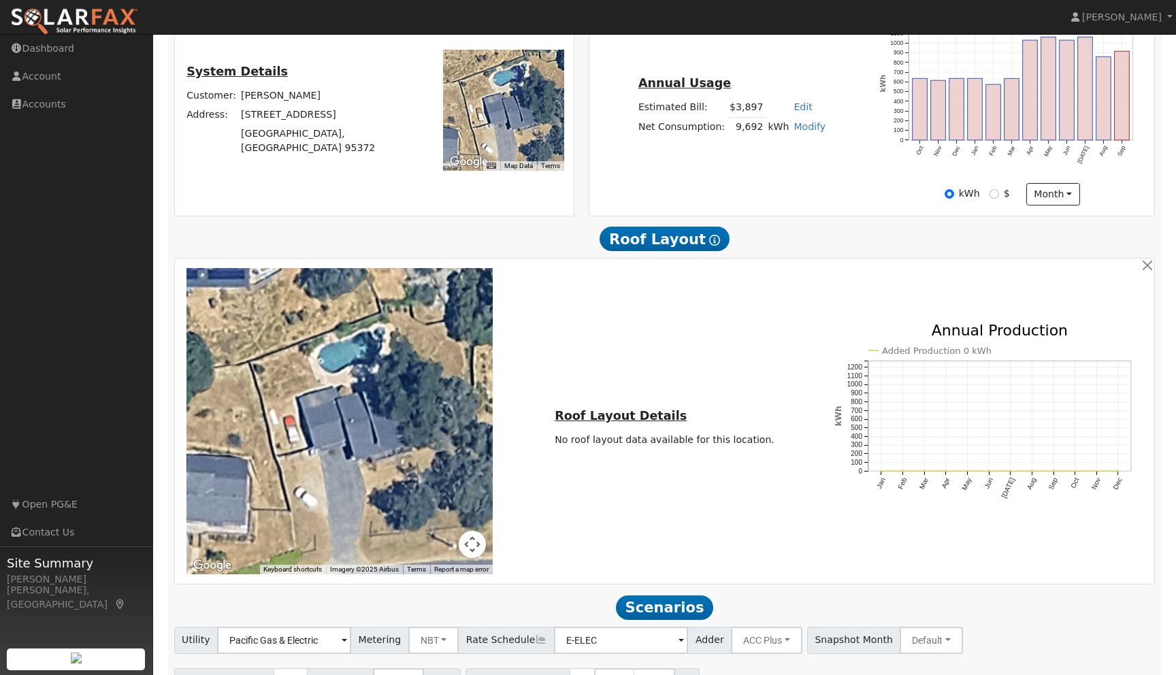
scroll to position [473, 0]
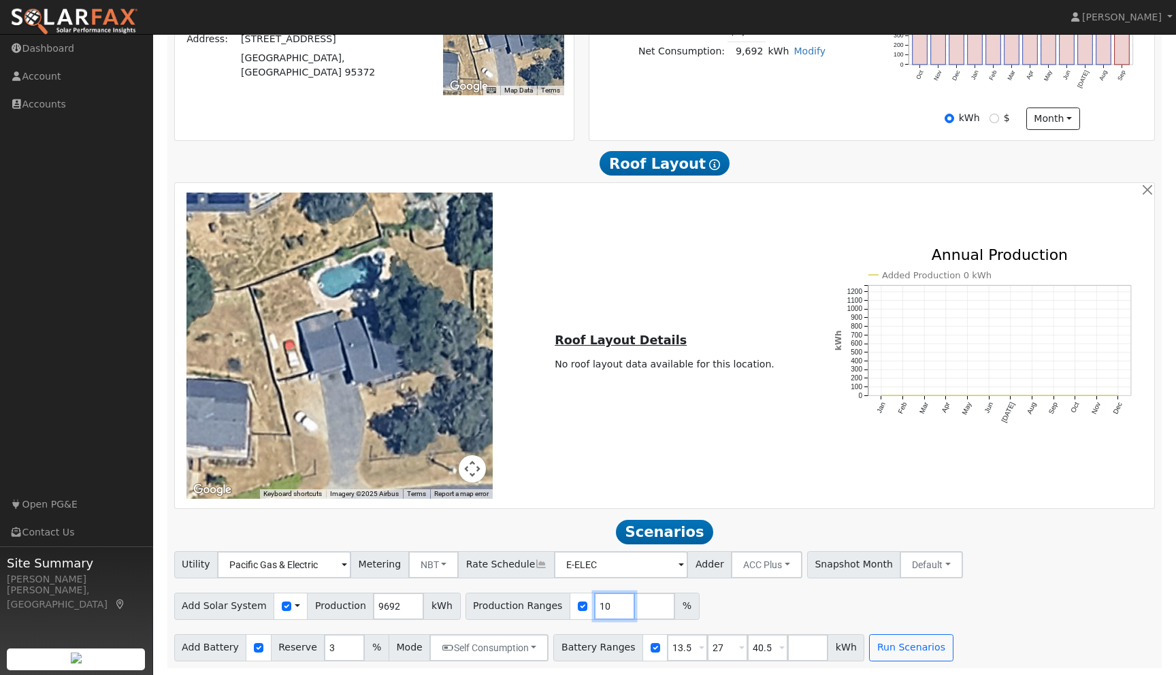
click at [596, 604] on input "10" at bounding box center [614, 606] width 41 height 27
type input "120"
type input "140"
type input "160"
click at [752, 433] on div "← Move left → Move right ↑ Move up ↓ Move down + Zoom in - Zoom out Home Jump l…" at bounding box center [664, 346] width 975 height 306
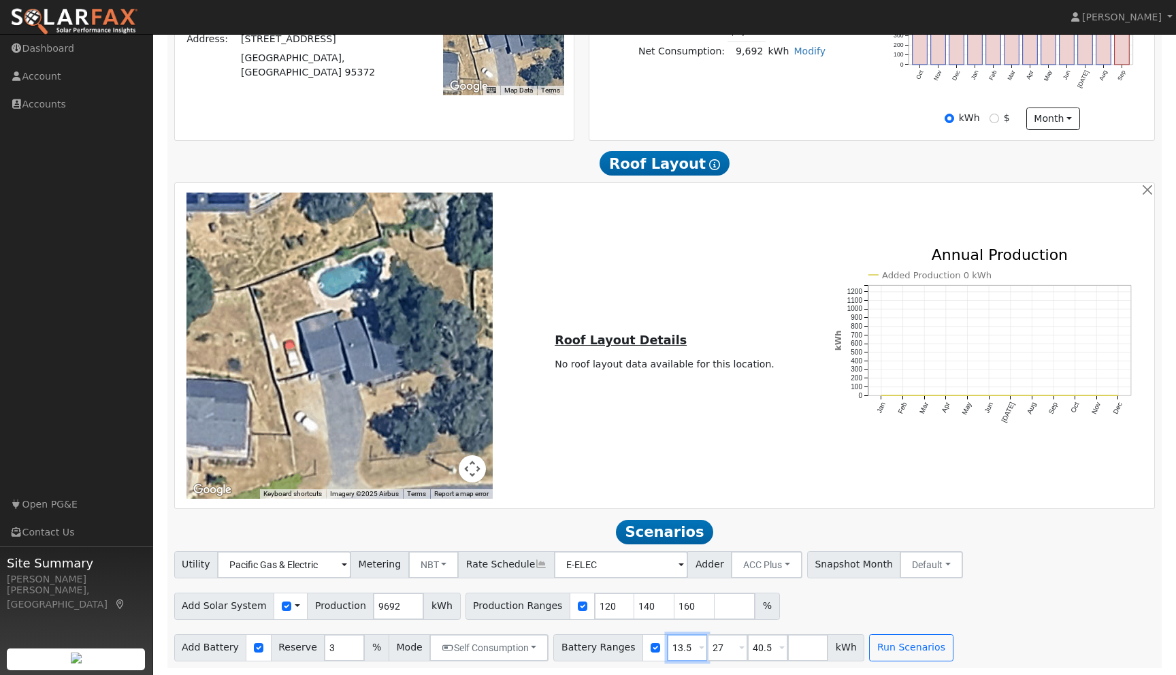
drag, startPoint x: 685, startPoint y: 645, endPoint x: 651, endPoint y: 645, distance: 34.0
click at [651, 645] on div "Battery Ranges 13.5 Overrides Reserve % Mode None None Self Consumption Peak Sa…" at bounding box center [708, 647] width 311 height 27
type input "15"
type input "30"
type input "45"
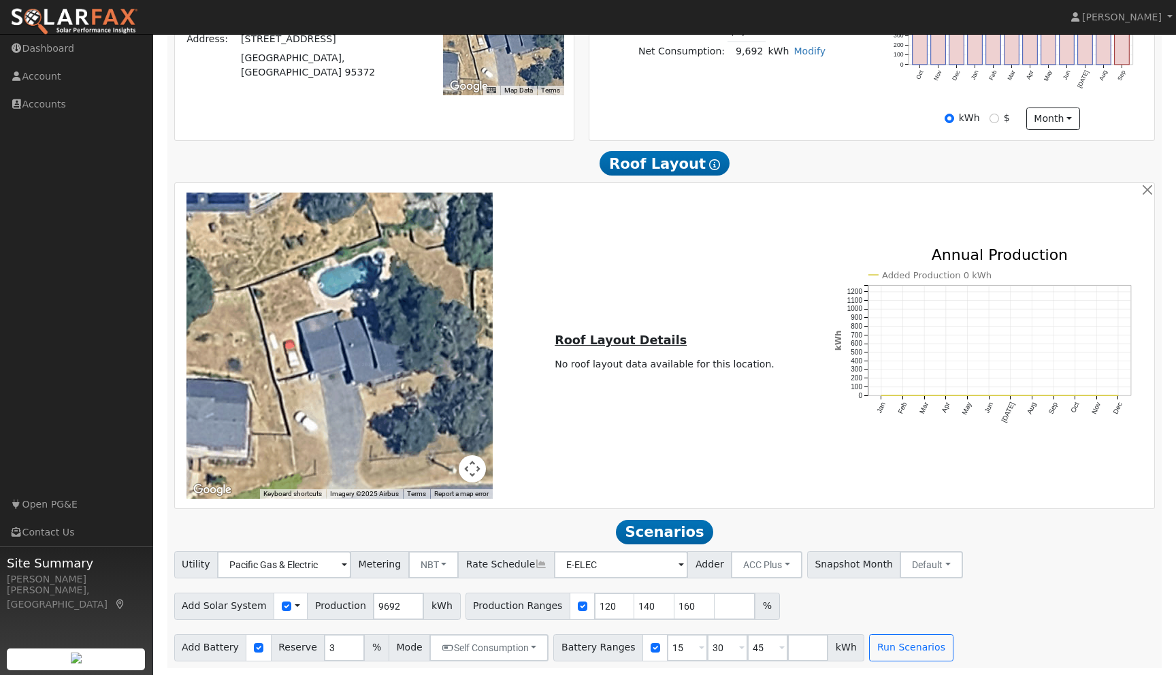
click at [995, 611] on div "Add Solar System Use CSV Data Production 9692 kWh Production Ranges 120 140 160…" at bounding box center [665, 604] width 986 height 32
click at [909, 649] on button "Run Scenarios" at bounding box center [911, 647] width 84 height 27
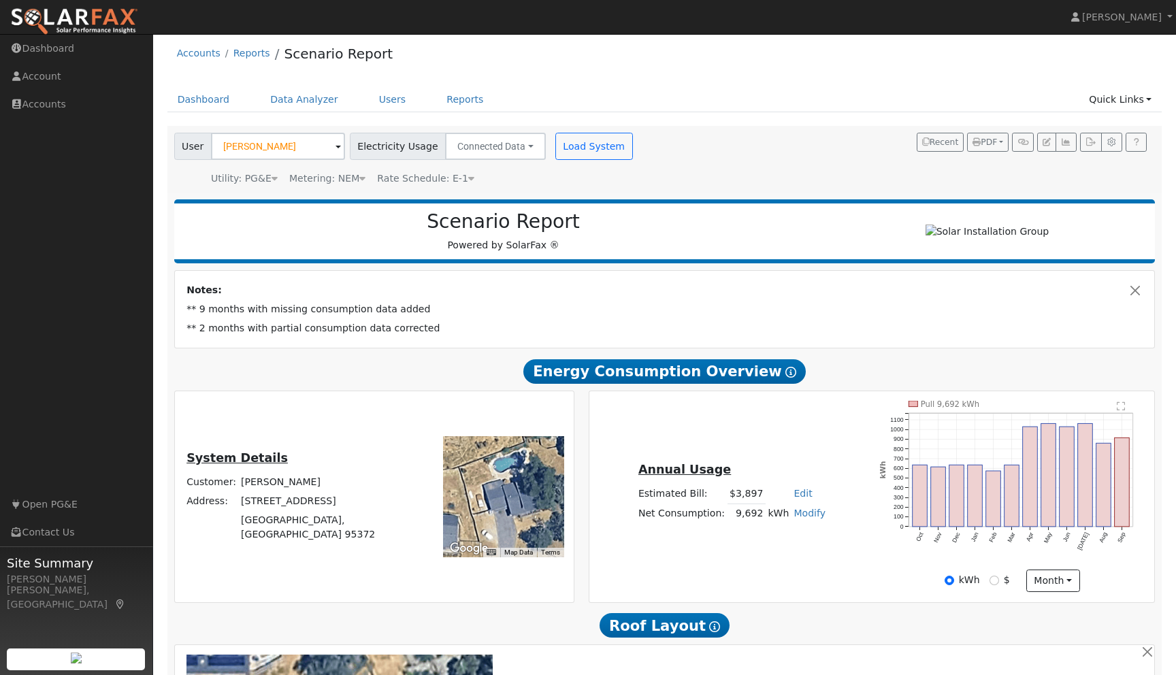
scroll to position [0, 0]
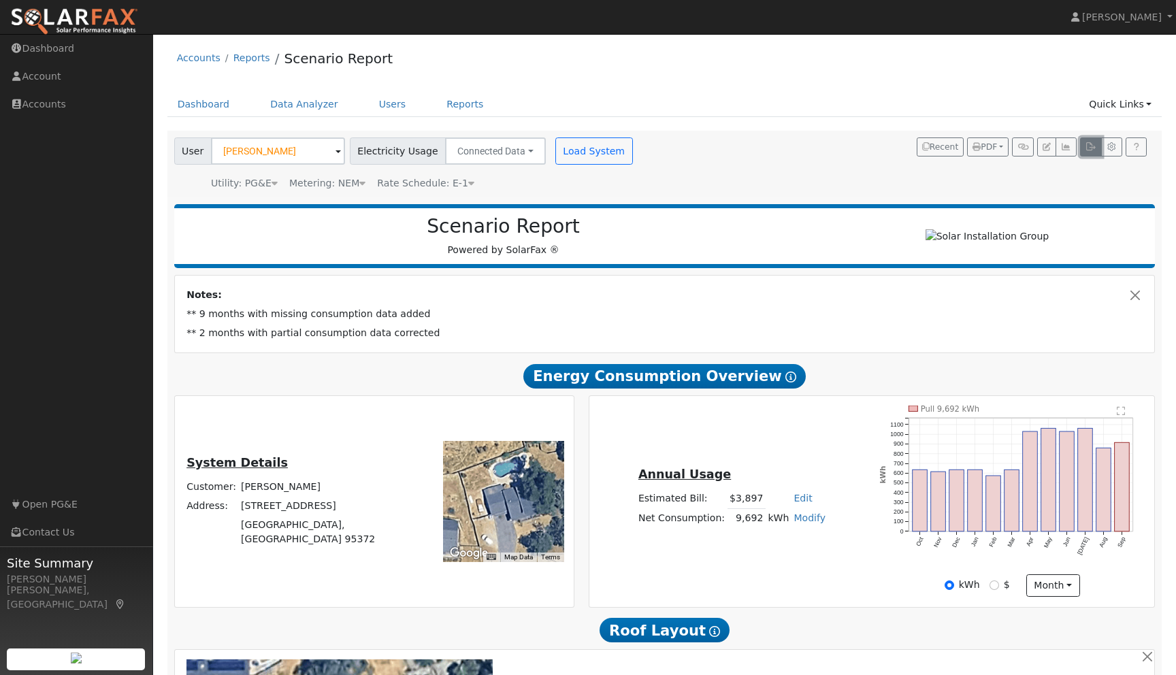
click at [1090, 146] on icon "button" at bounding box center [1091, 147] width 10 height 8
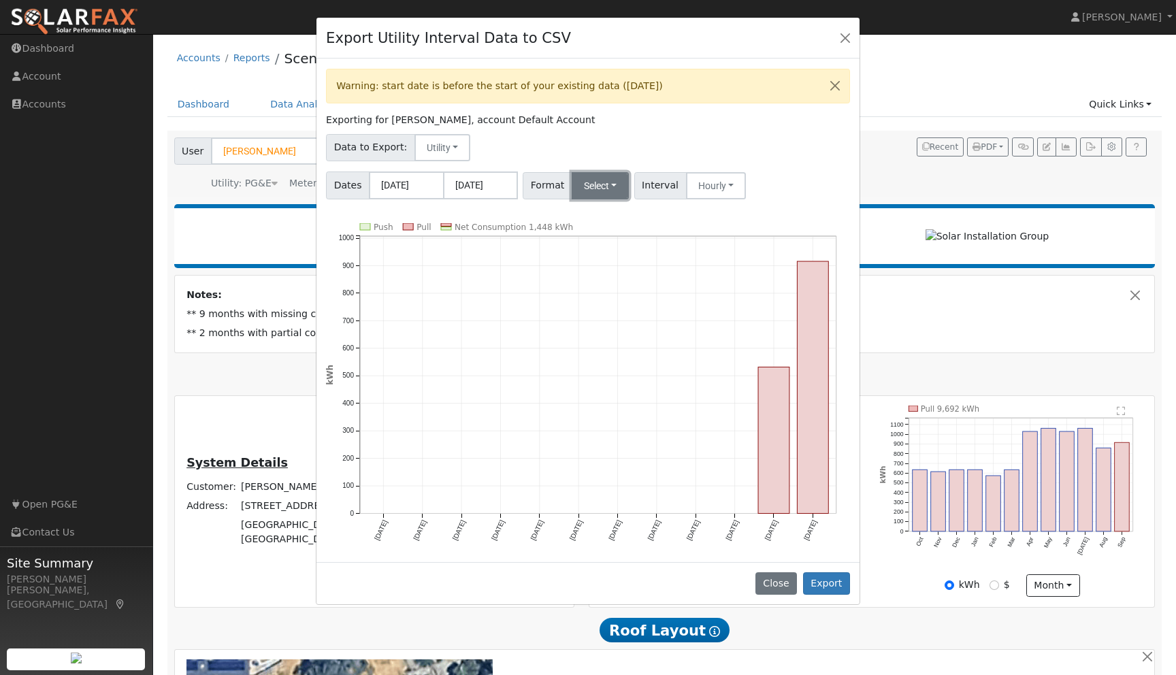
click at [615, 184] on button "Select" at bounding box center [601, 185] width 58 height 27
click at [598, 339] on link "OpenSolar" at bounding box center [618, 340] width 97 height 19
click at [831, 577] on button "Export" at bounding box center [826, 583] width 47 height 23
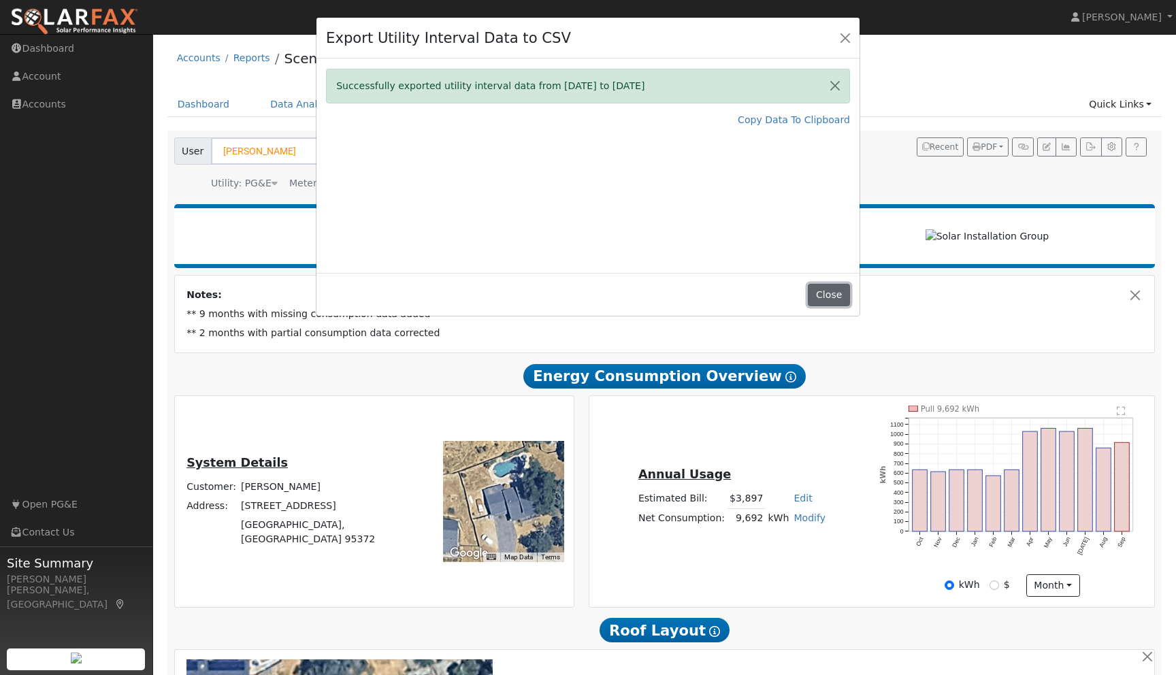
click at [832, 295] on button "Close" at bounding box center [829, 295] width 42 height 23
